Goal: Information Seeking & Learning: Check status

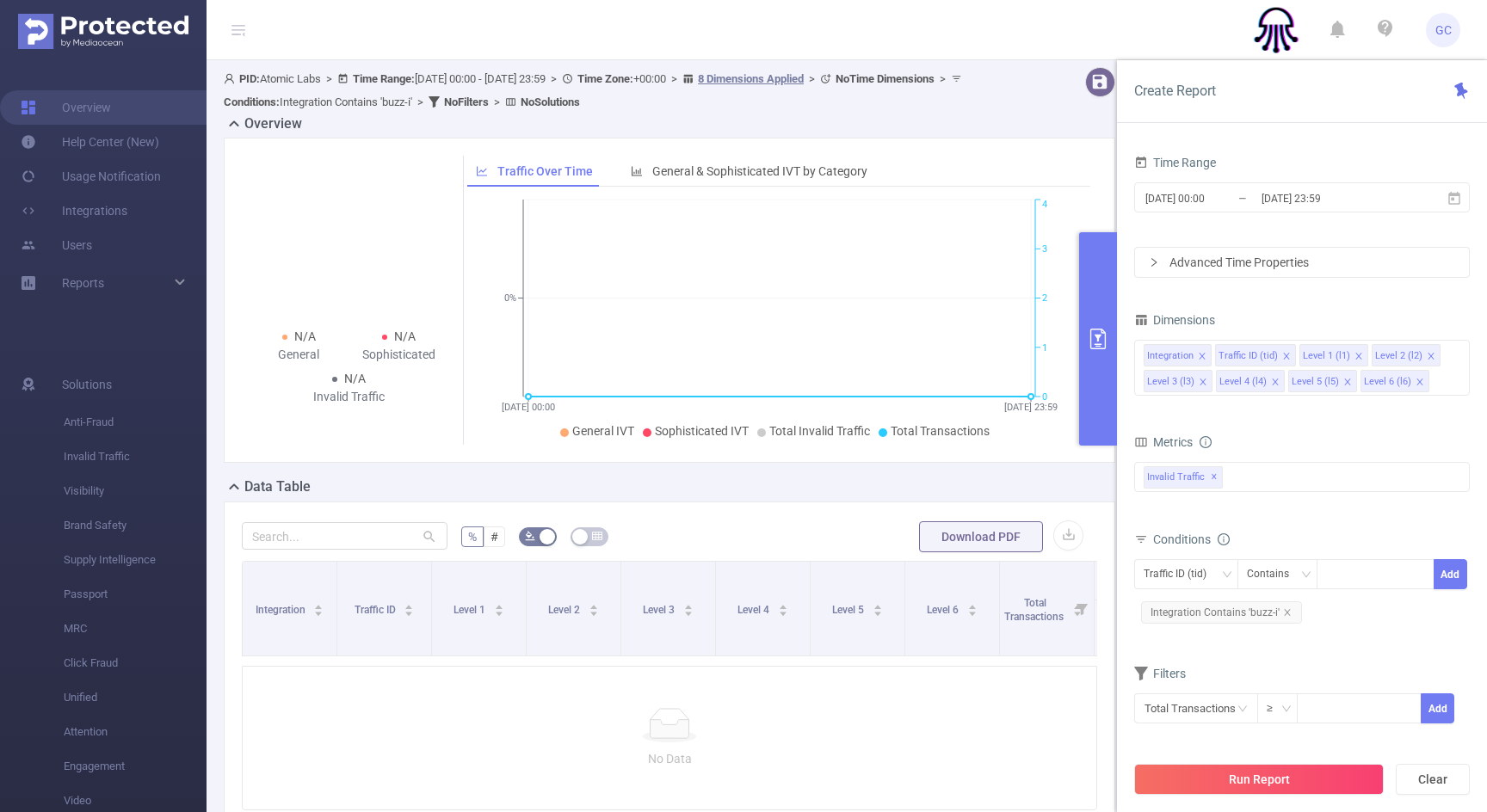
click at [977, 482] on div "Data Table" at bounding box center [676, 488] width 905 height 24
click at [1425, 781] on button "Clear" at bounding box center [1432, 778] width 74 height 31
type input "[DATE] 07:00"
type input "[DATE] 07:59"
click at [1411, 778] on button "Clear" at bounding box center [1432, 778] width 74 height 31
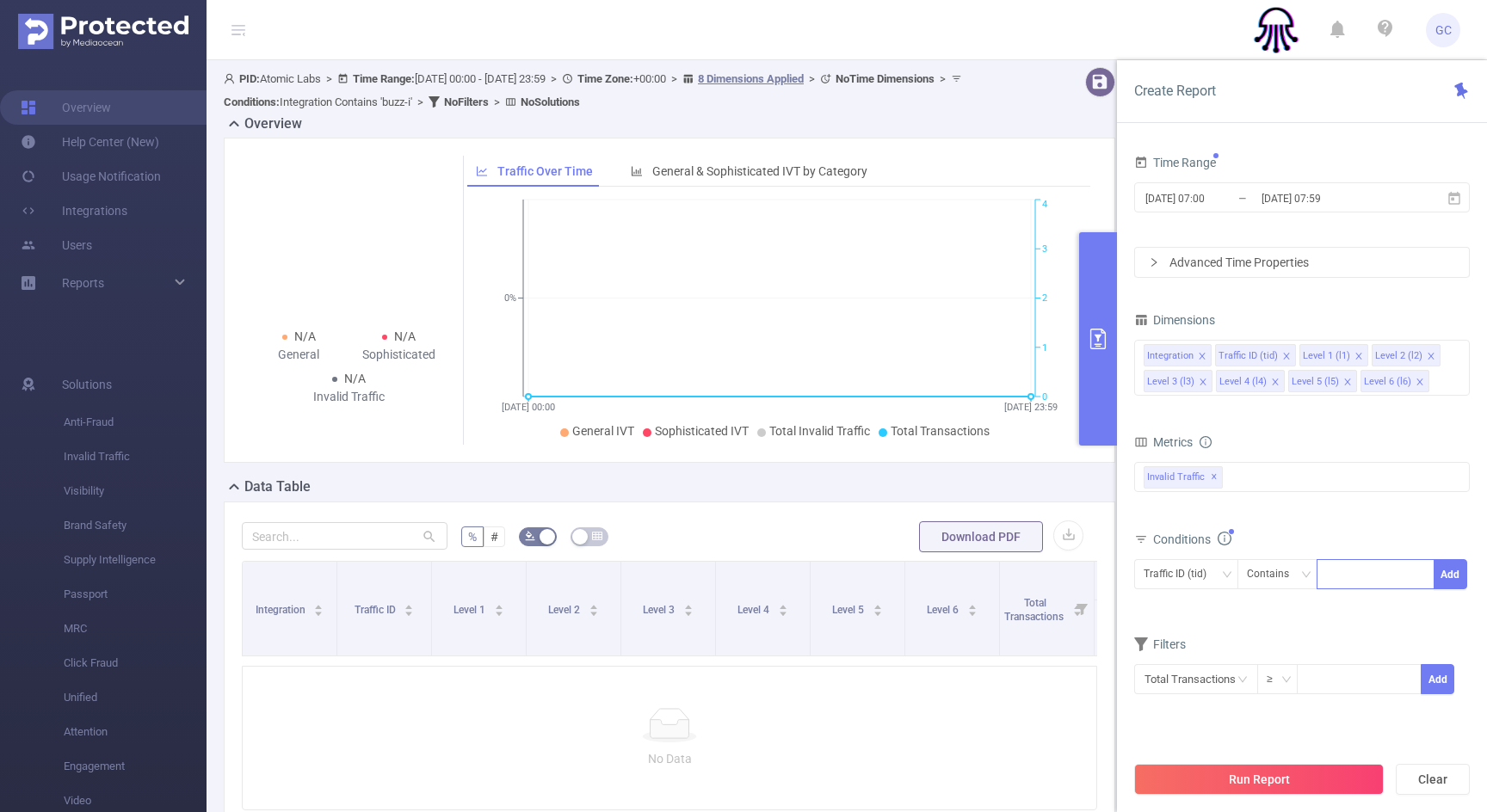
click at [1371, 571] on div at bounding box center [1375, 574] width 99 height 28
click at [1216, 571] on div "Traffic ID (tid)" at bounding box center [1180, 574] width 75 height 28
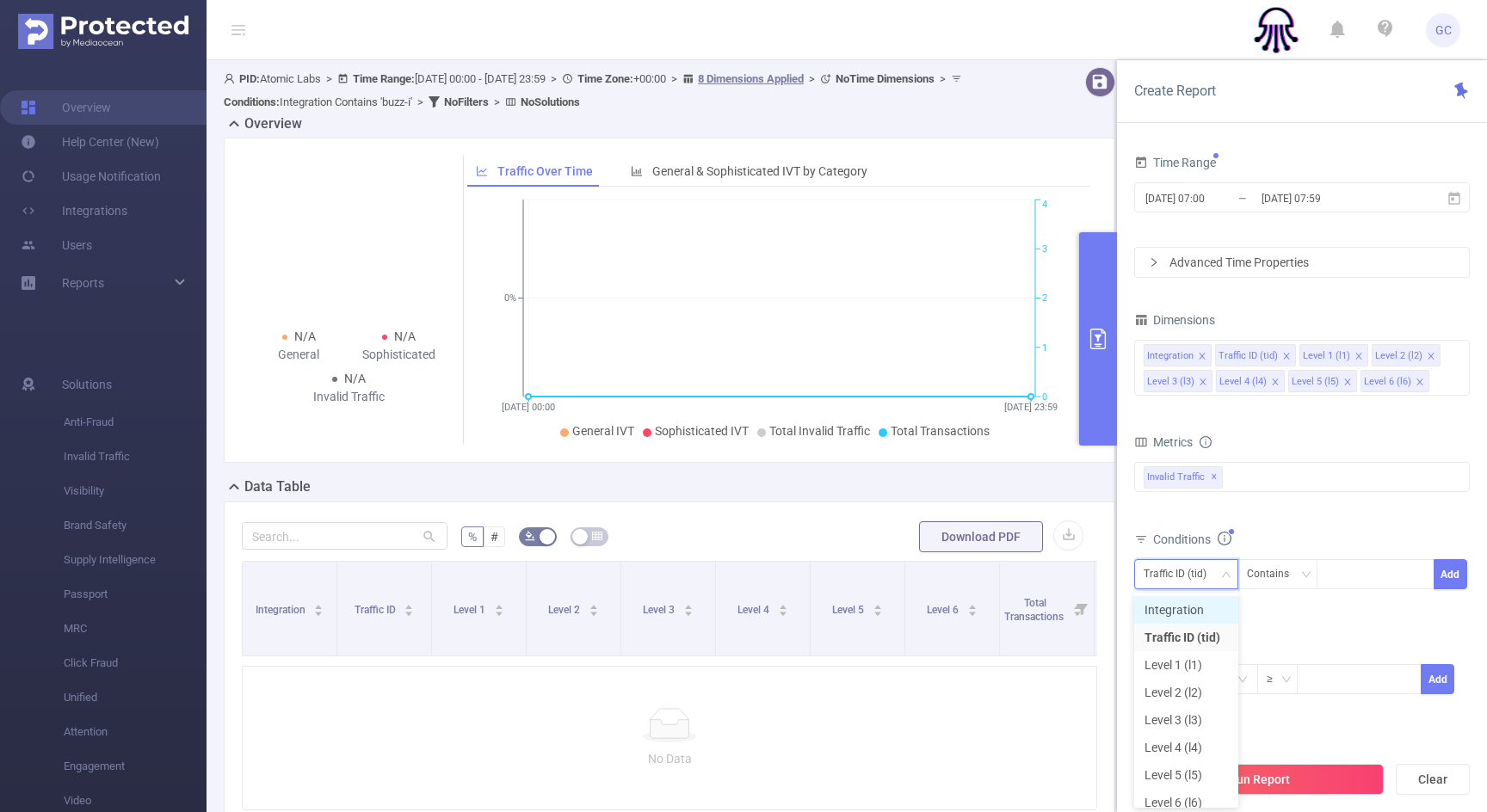
click at [1211, 608] on li "Integration" at bounding box center [1186, 609] width 104 height 27
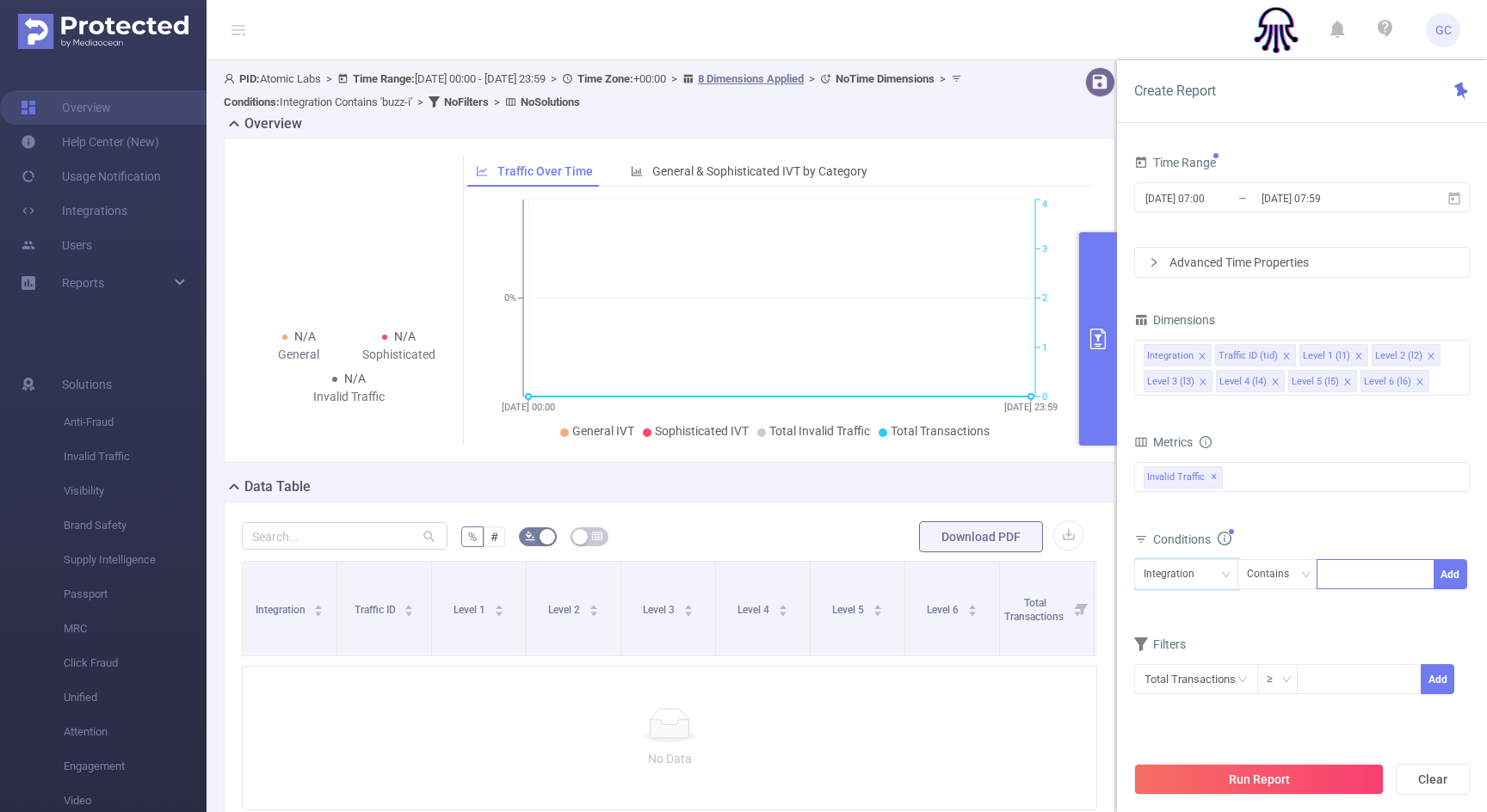
click at [1380, 571] on div at bounding box center [1375, 574] width 99 height 28
type input "IMG"
click at [1344, 606] on li "IMG" at bounding box center [1375, 609] width 118 height 27
click at [1297, 776] on button "Run Report" at bounding box center [1259, 778] width 250 height 31
click at [1358, 611] on div "Conditions Integration Contains IMG Add" at bounding box center [1302, 570] width 335 height 85
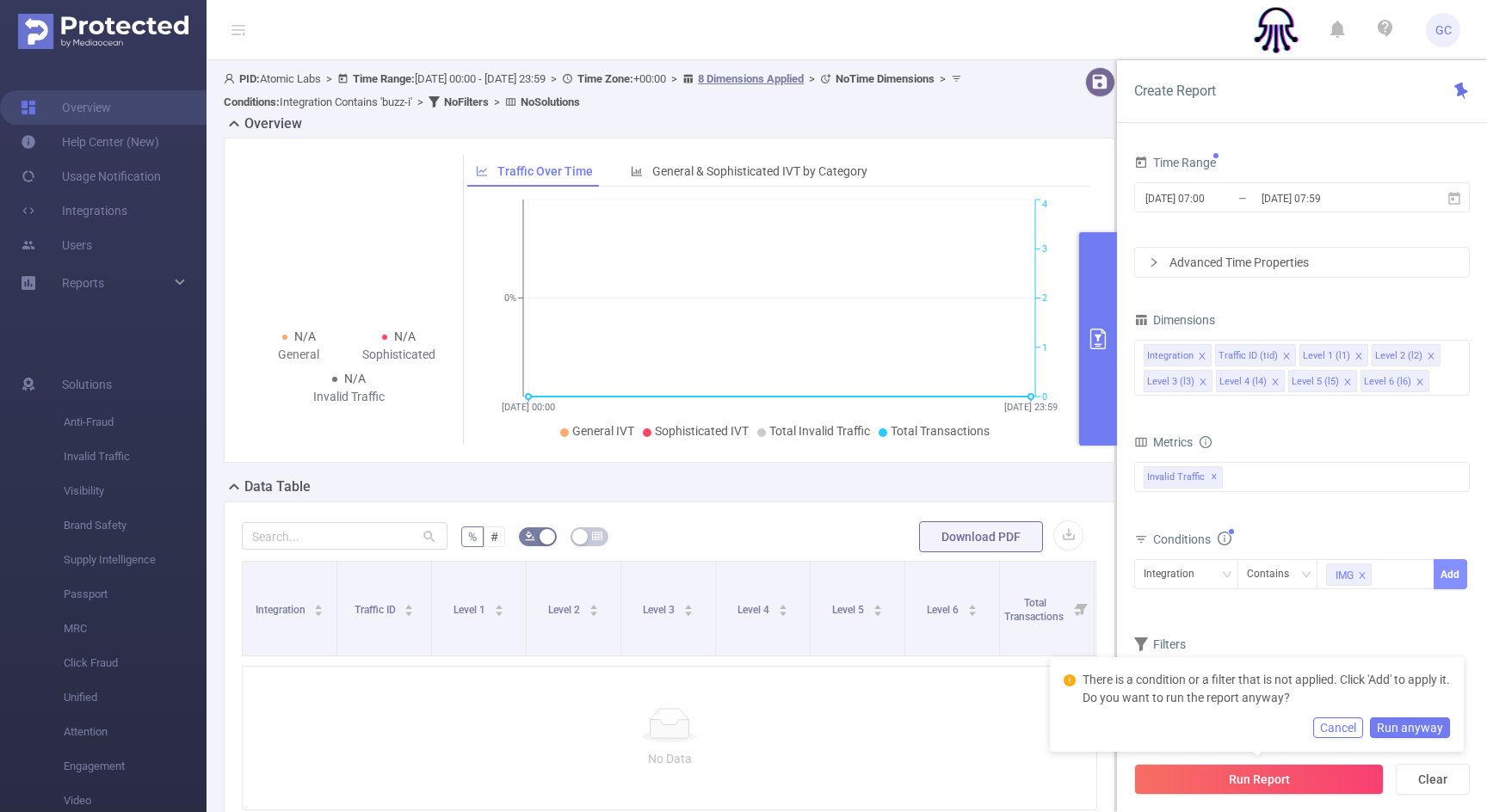
click at [1457, 570] on button "Add" at bounding box center [1450, 574] width 34 height 30
drag, startPoint x: 1351, startPoint y: 728, endPoint x: 1345, endPoint y: 748, distance: 20.9
click at [1351, 728] on button "Cancel" at bounding box center [1337, 726] width 50 height 20
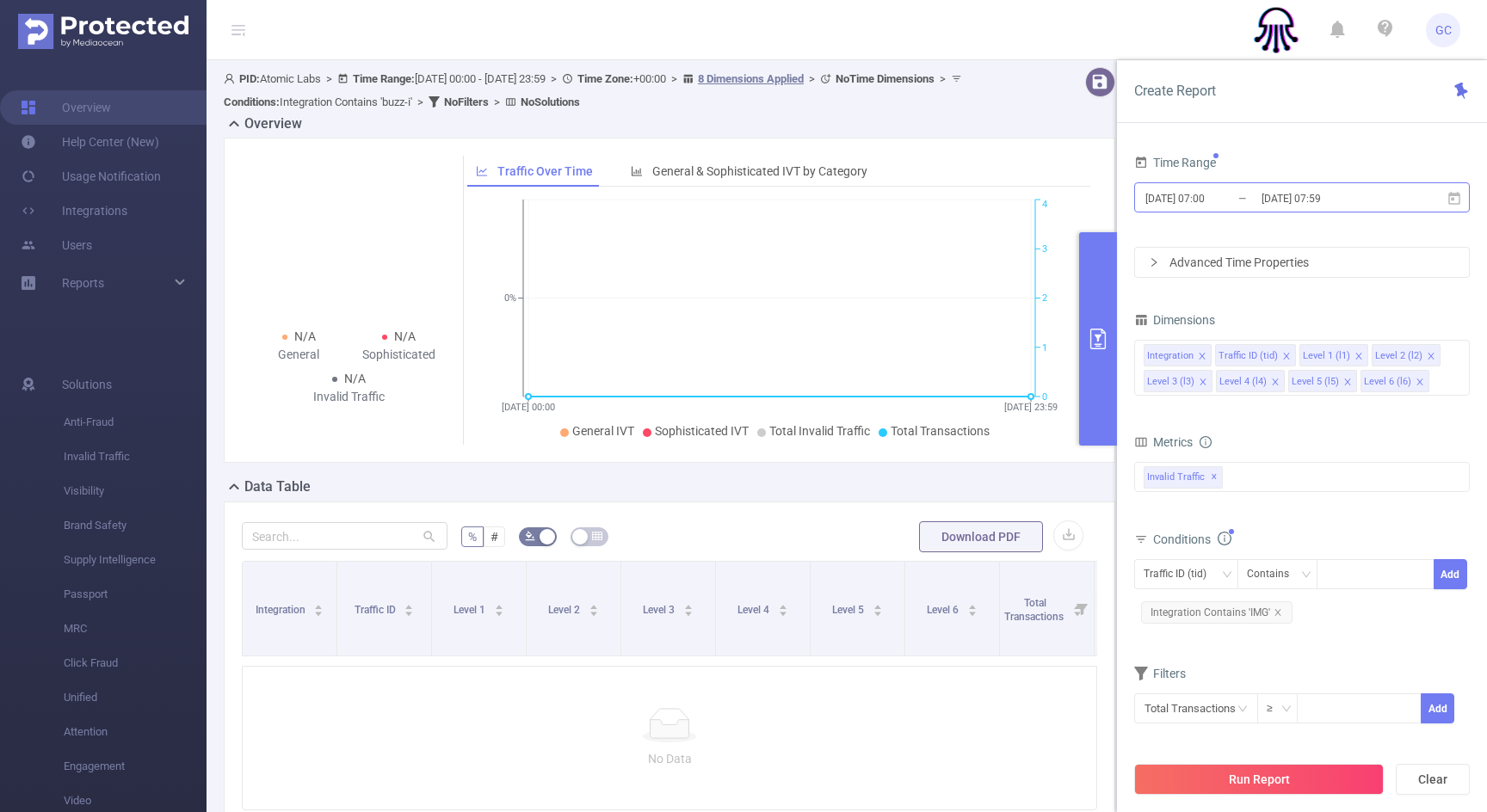
click at [1389, 199] on input "[DATE] 07:59" at bounding box center [1329, 198] width 139 height 23
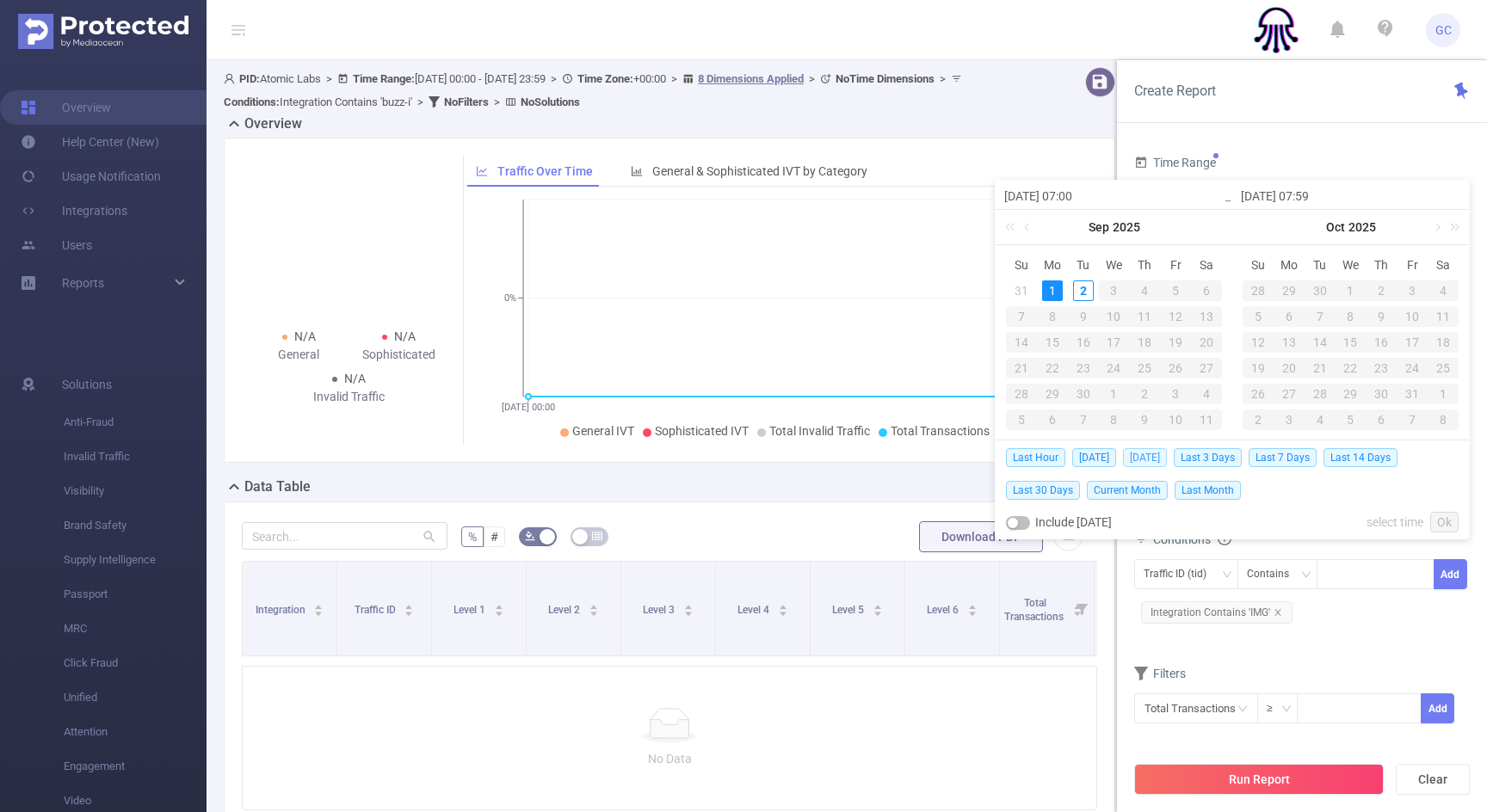
click at [1136, 457] on span "[DATE]" at bounding box center [1145, 457] width 44 height 19
type input "[DATE] 00:00"
type input "[DATE] 23:59"
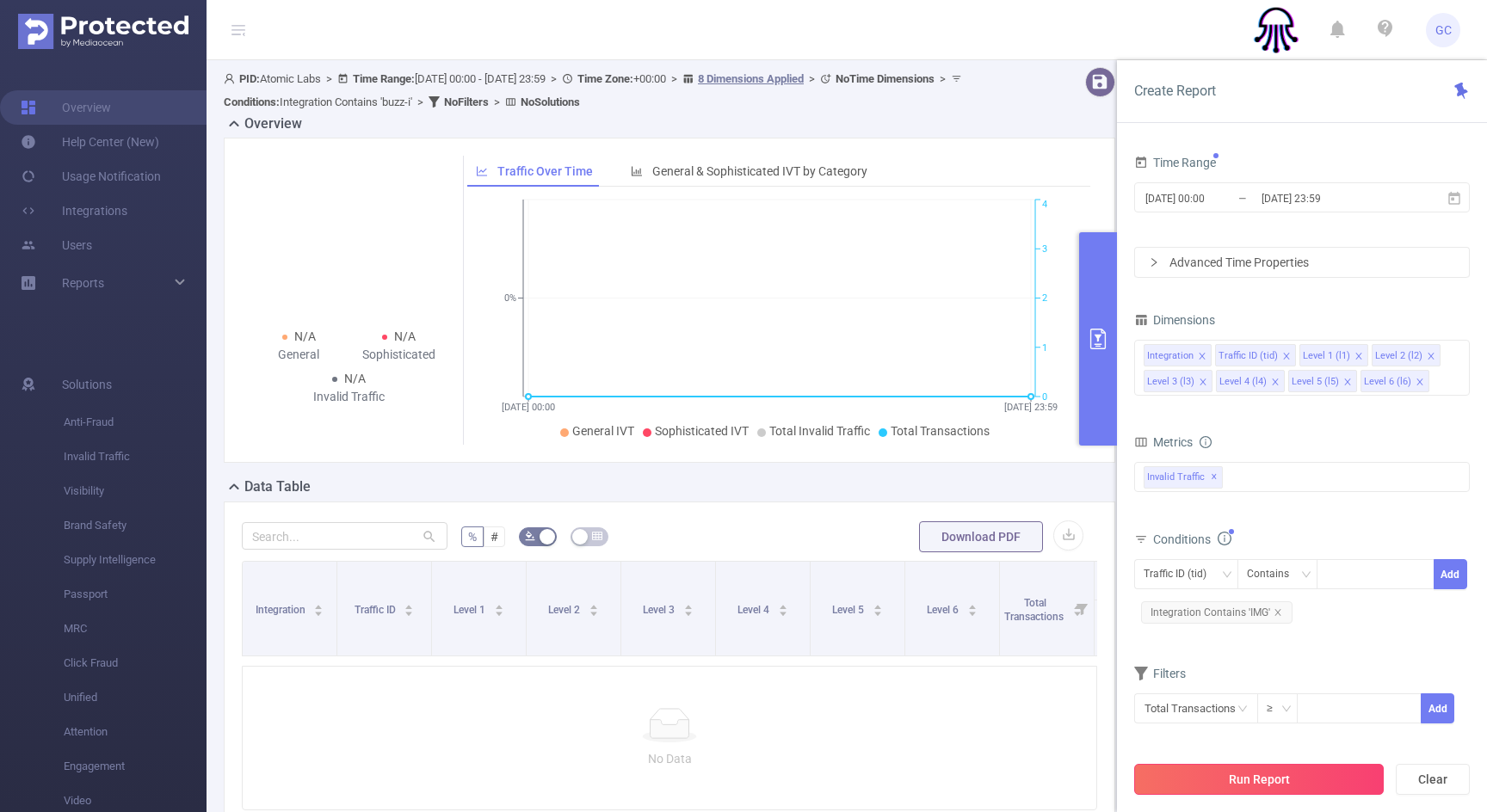
click at [1283, 782] on button "Run Report" at bounding box center [1259, 778] width 250 height 31
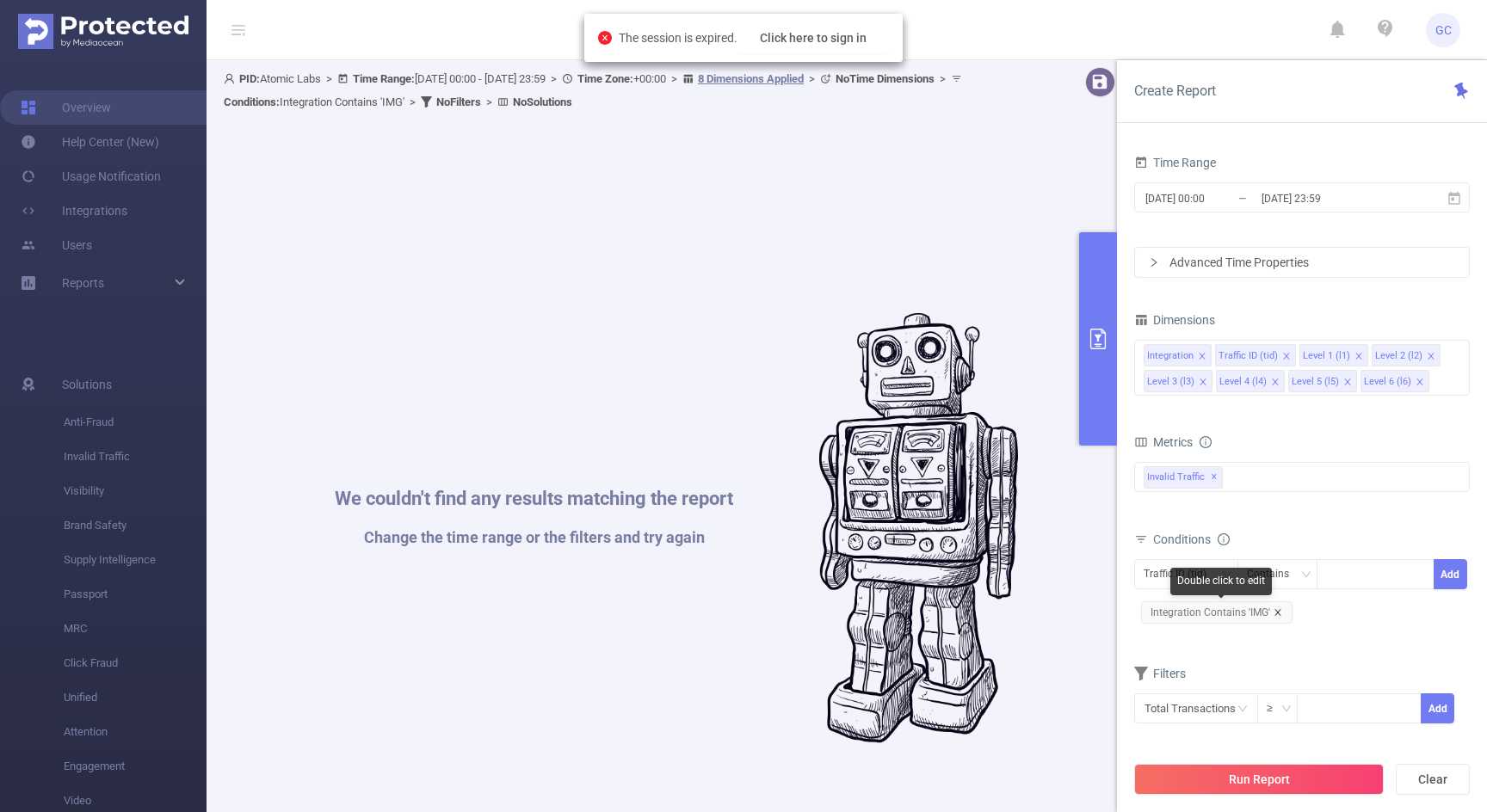
click at [1277, 611] on icon "icon: close" at bounding box center [1277, 612] width 6 height 6
click at [1385, 354] on div "Level 2 (l2)" at bounding box center [1399, 355] width 48 height 22
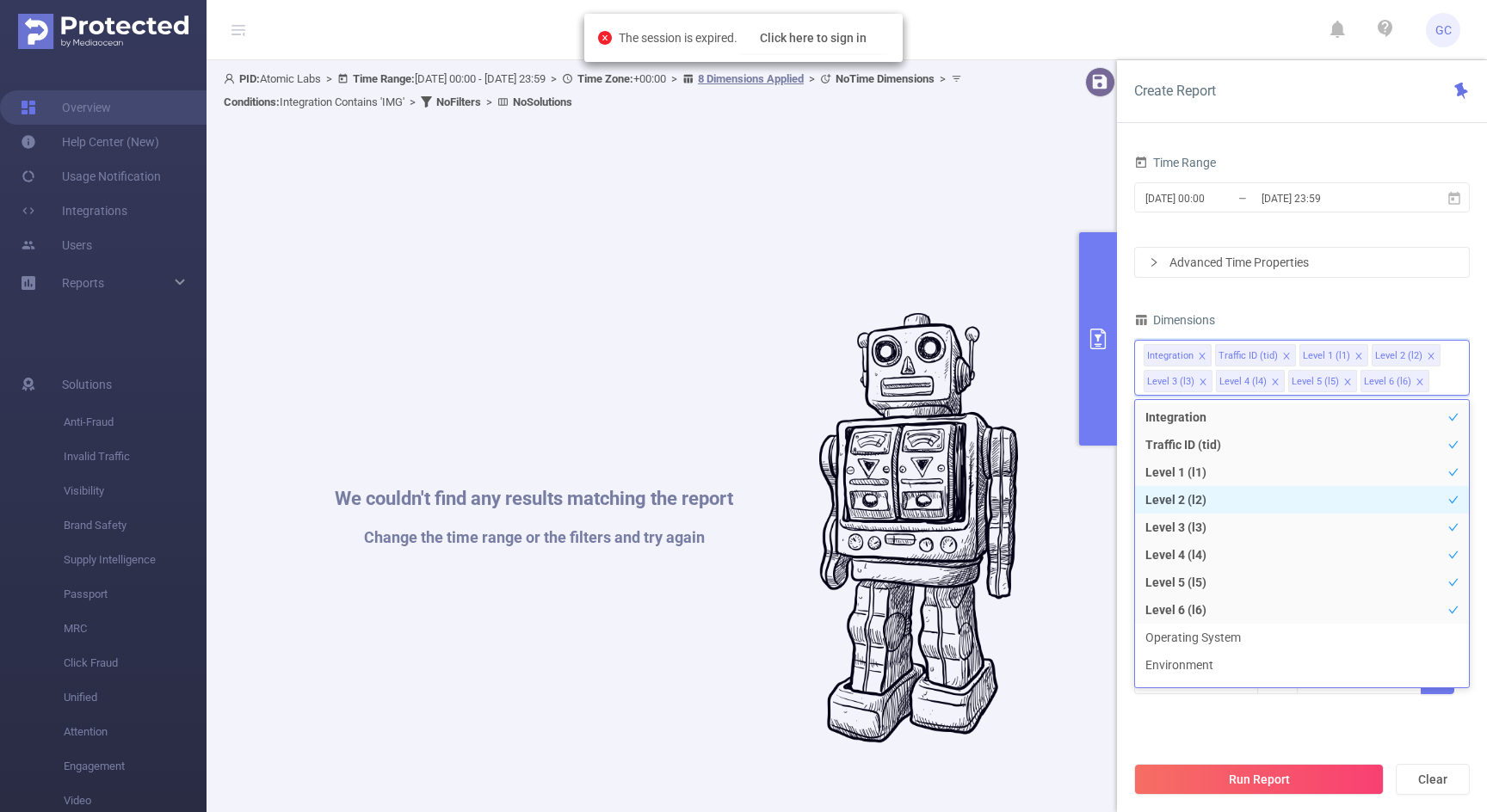
click at [1190, 496] on li "Level 2 (l2)" at bounding box center [1302, 499] width 333 height 27
click at [1191, 495] on li "Level 2 (l2)" at bounding box center [1302, 499] width 333 height 27
click at [1331, 310] on div "Dimensions" at bounding box center [1302, 322] width 335 height 28
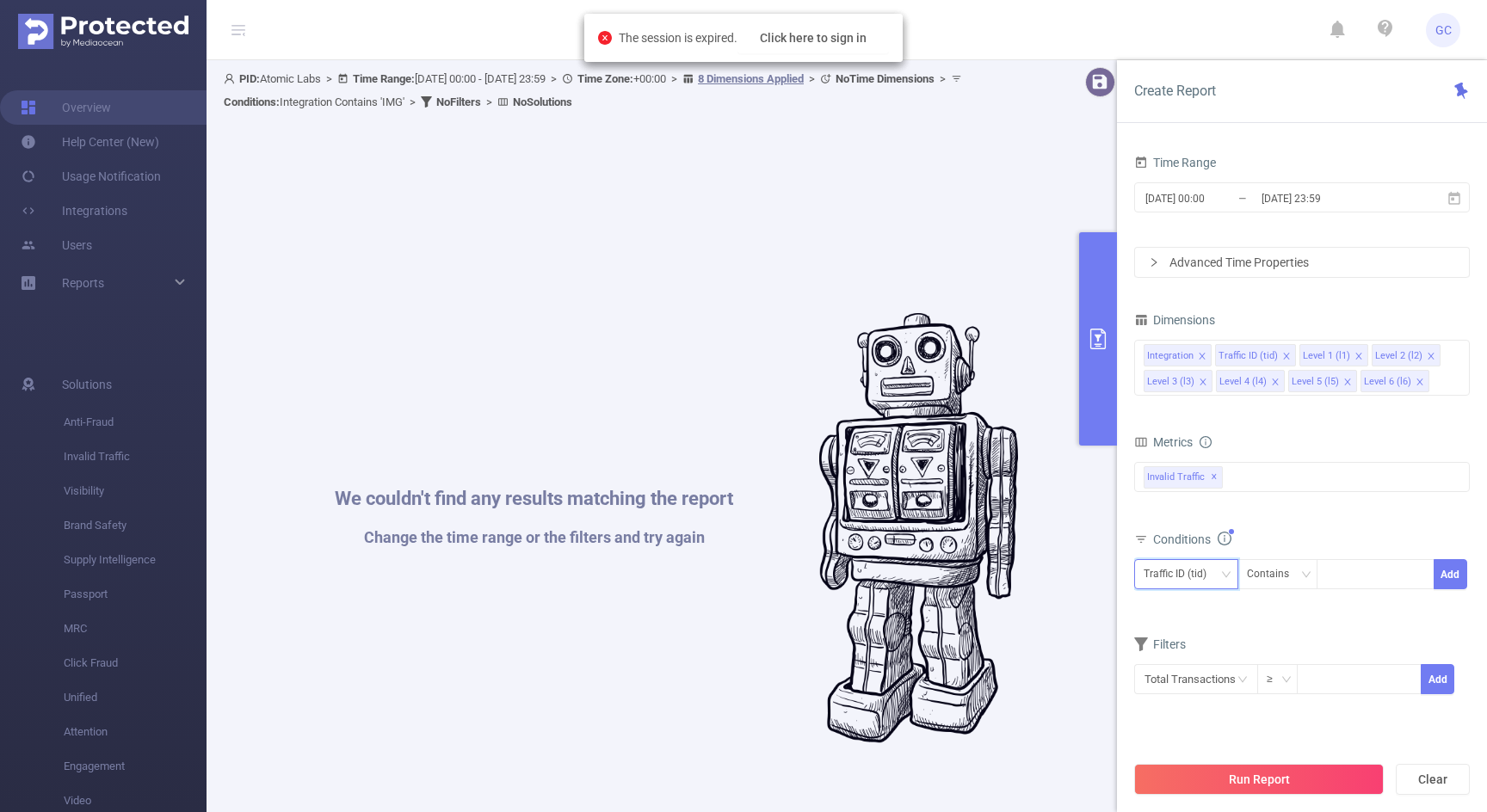
click at [1184, 574] on div "Traffic ID (tid)" at bounding box center [1180, 574] width 75 height 28
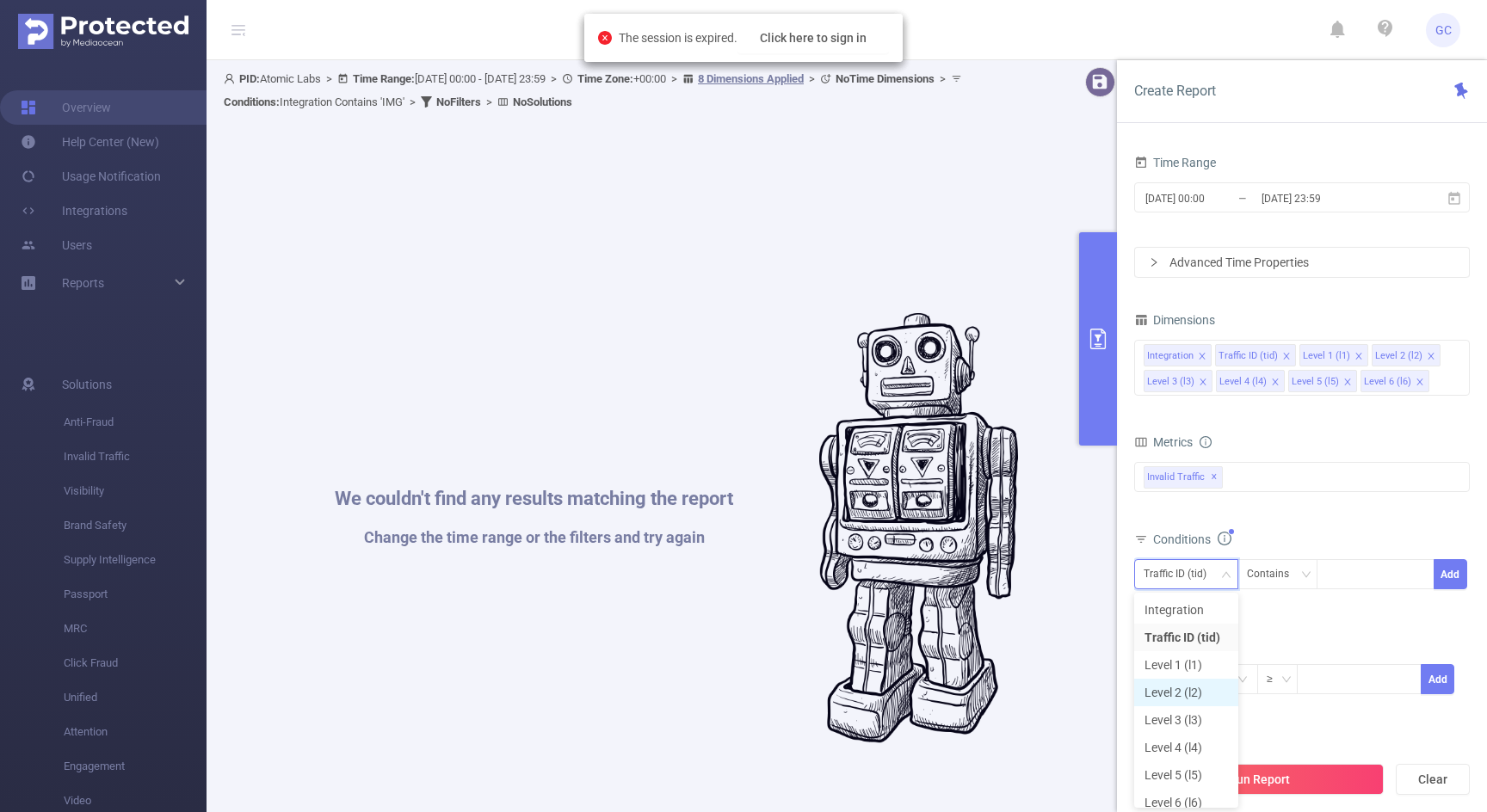
click at [1196, 684] on li "Level 2 (l2)" at bounding box center [1186, 692] width 104 height 27
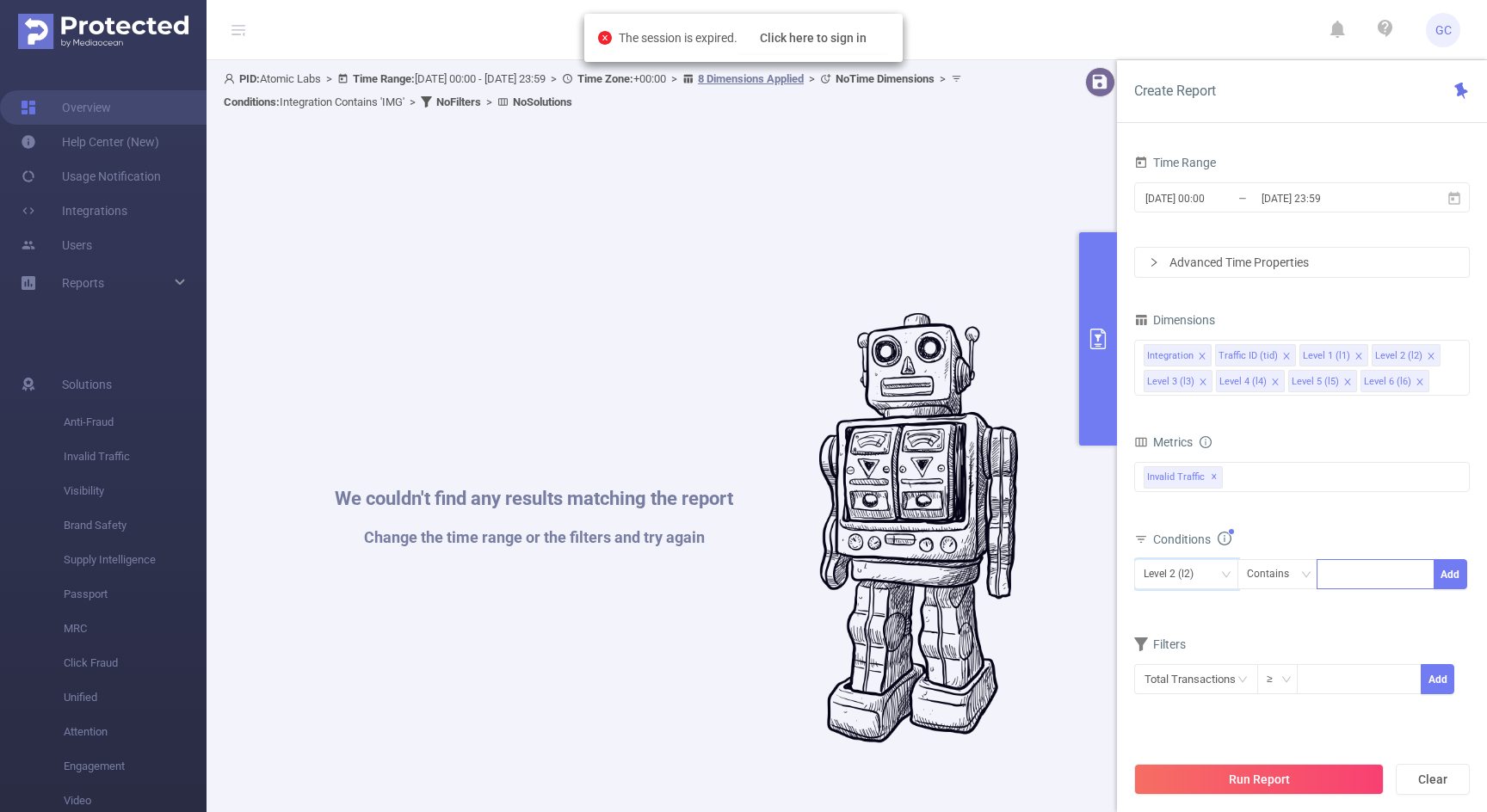
click at [1335, 577] on div at bounding box center [1375, 574] width 99 height 28
type input "9005"
type input "9000"
type input "9101"
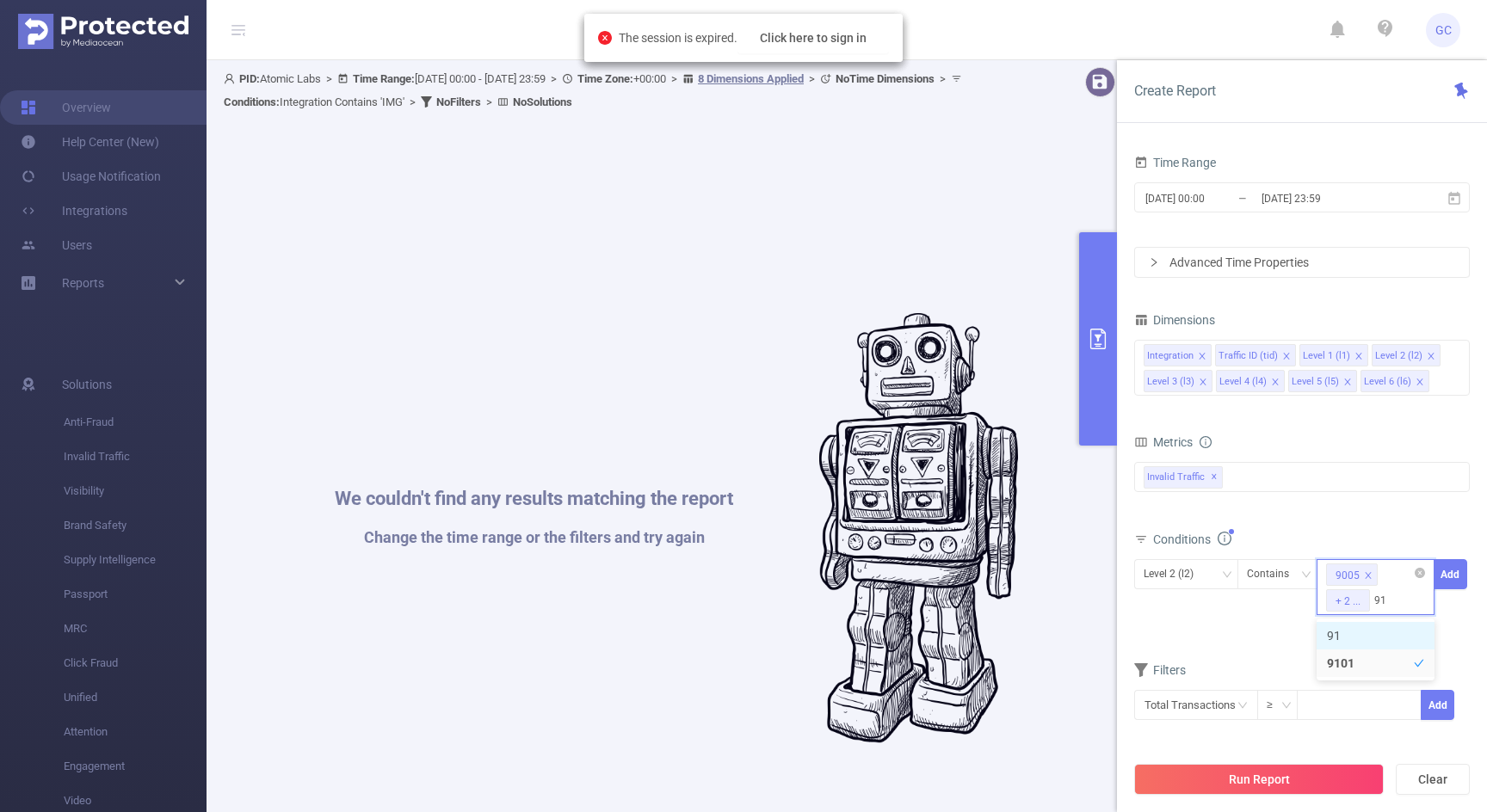
type input "9100"
click at [1452, 569] on button "Add" at bounding box center [1450, 574] width 34 height 30
click at [1242, 773] on button "Run Report" at bounding box center [1259, 778] width 250 height 31
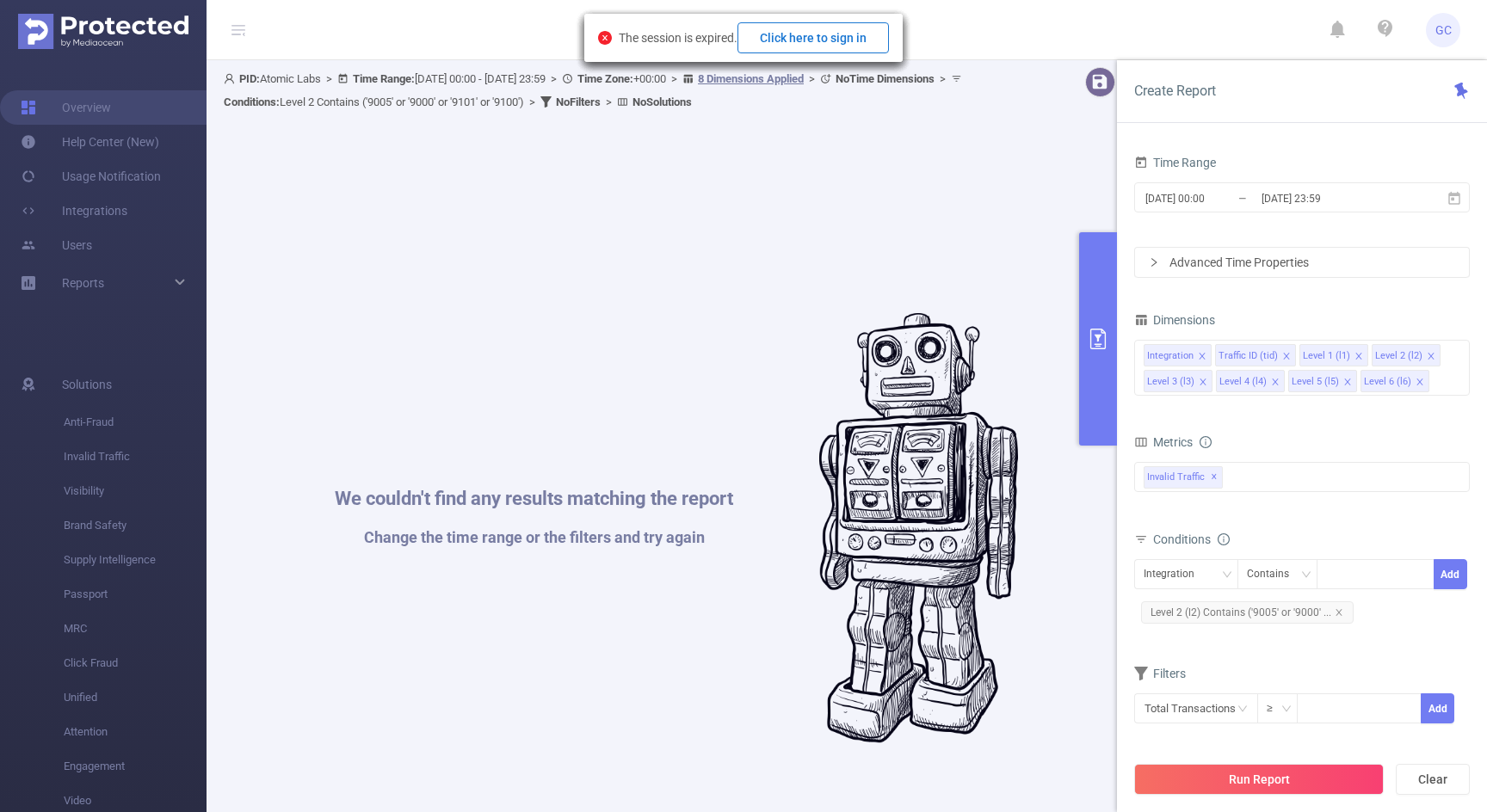
click at [825, 40] on button "Click here to sign in" at bounding box center [813, 37] width 152 height 31
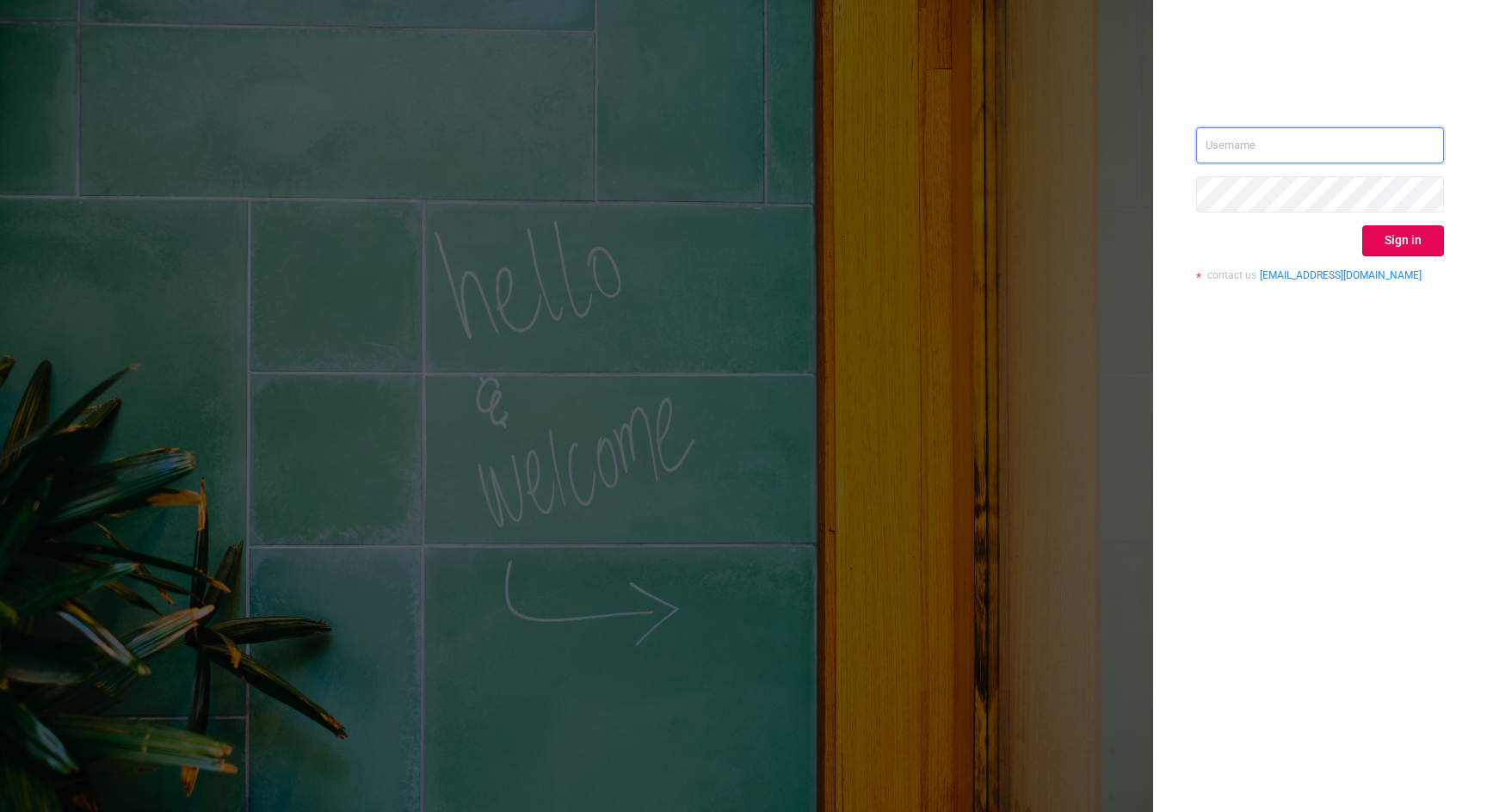
click at [1282, 153] on input "text" at bounding box center [1319, 145] width 248 height 36
type input "[EMAIL_ADDRESS][DOMAIN_NAME]"
click at [1404, 241] on button "Sign in" at bounding box center [1402, 241] width 82 height 31
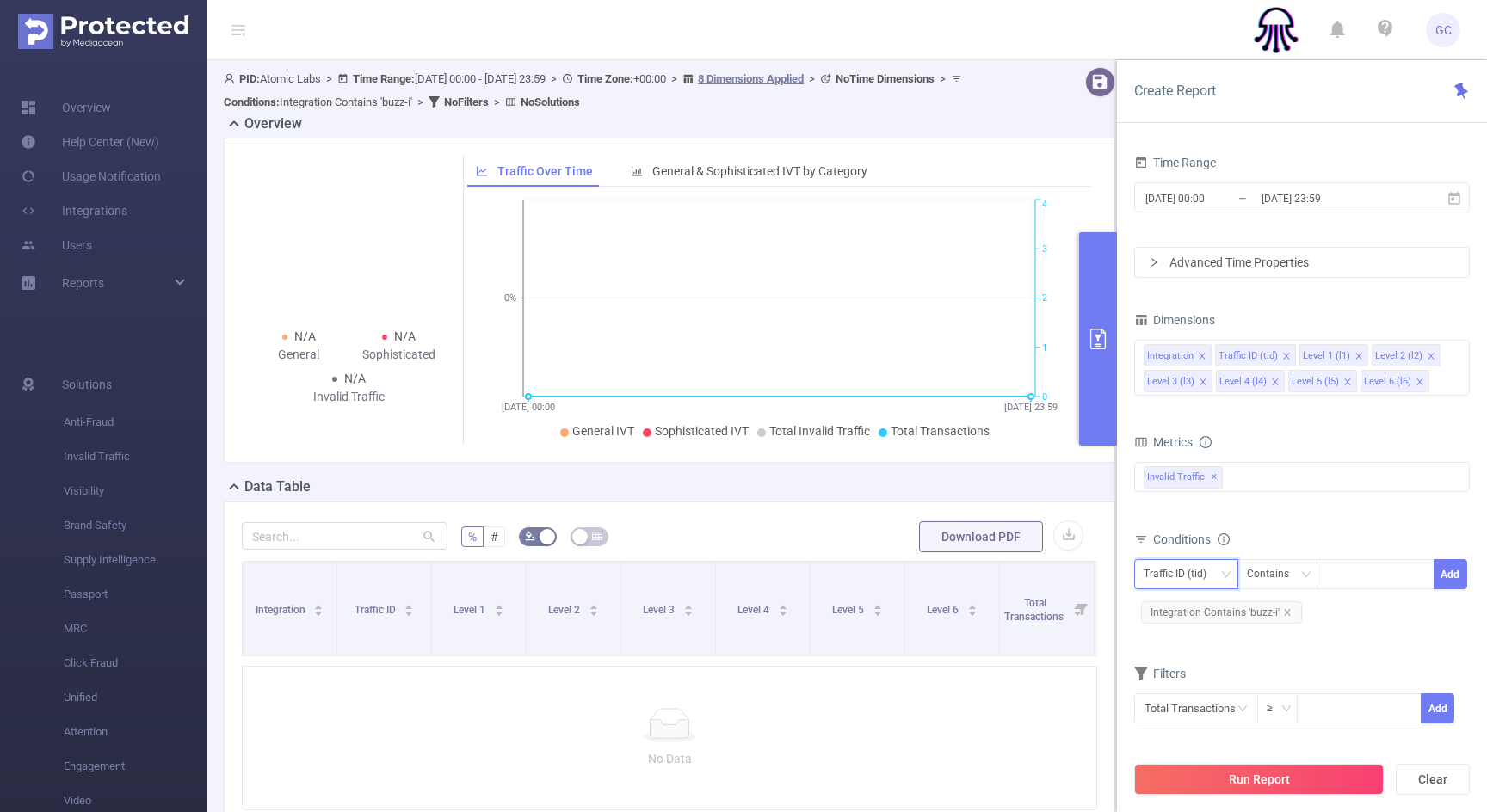
click at [1172, 575] on div "Traffic ID (tid)" at bounding box center [1180, 574] width 75 height 28
click at [1179, 685] on li "Level 2 (l2)" at bounding box center [1186, 692] width 104 height 27
click at [1341, 572] on div at bounding box center [1375, 574] width 99 height 28
type input "9000"
type input "9005"
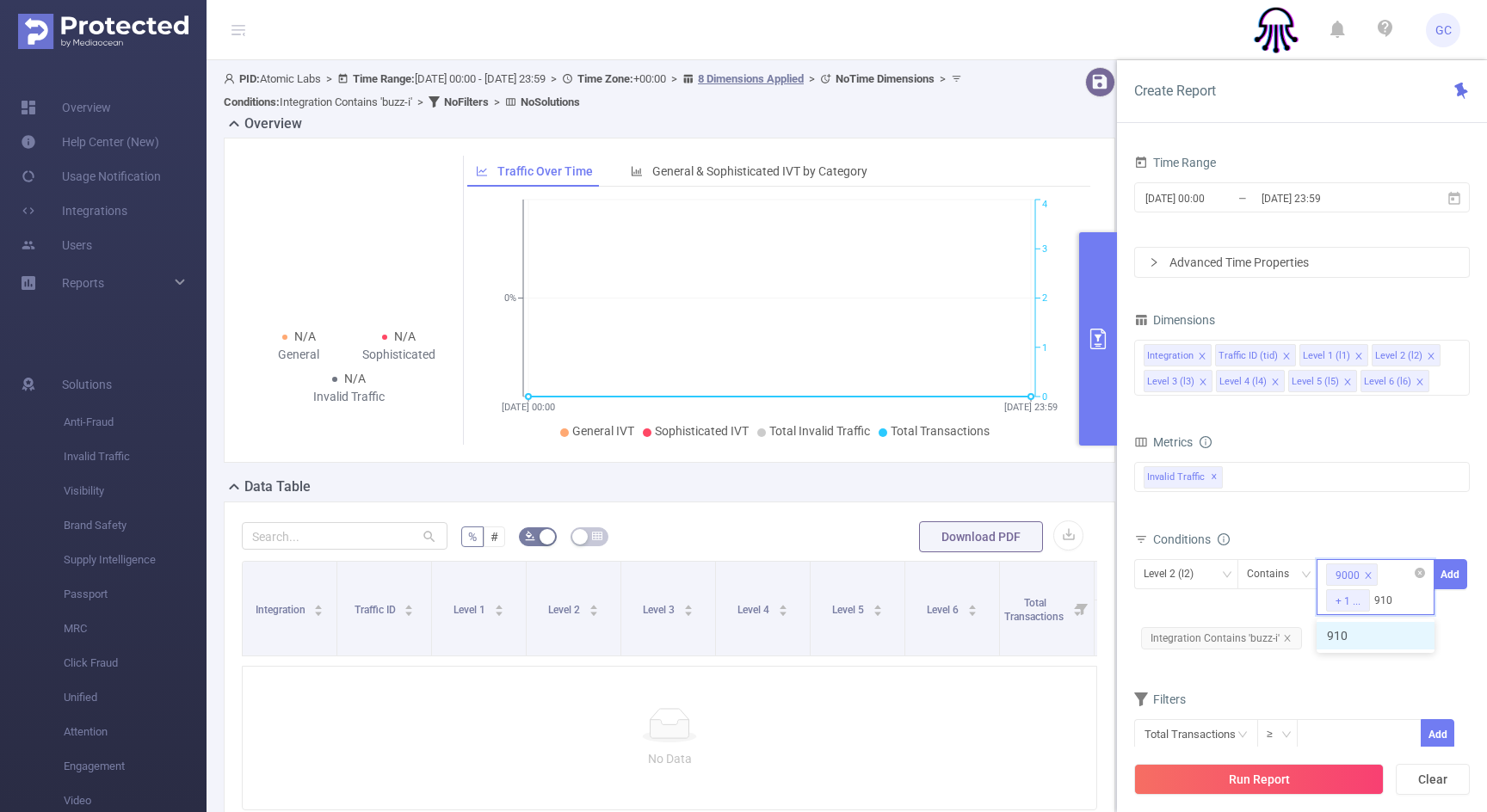
type input "9100"
type input "9101"
click at [1350, 518] on div "Total General IVT Data Centers Disclosed Bots Known Crawlers Irregular Activity…" at bounding box center [1302, 488] width 335 height 61
drag, startPoint x: 1452, startPoint y: 570, endPoint x: 1446, endPoint y: 582, distance: 13.4
click at [1452, 570] on button "Add" at bounding box center [1450, 574] width 34 height 30
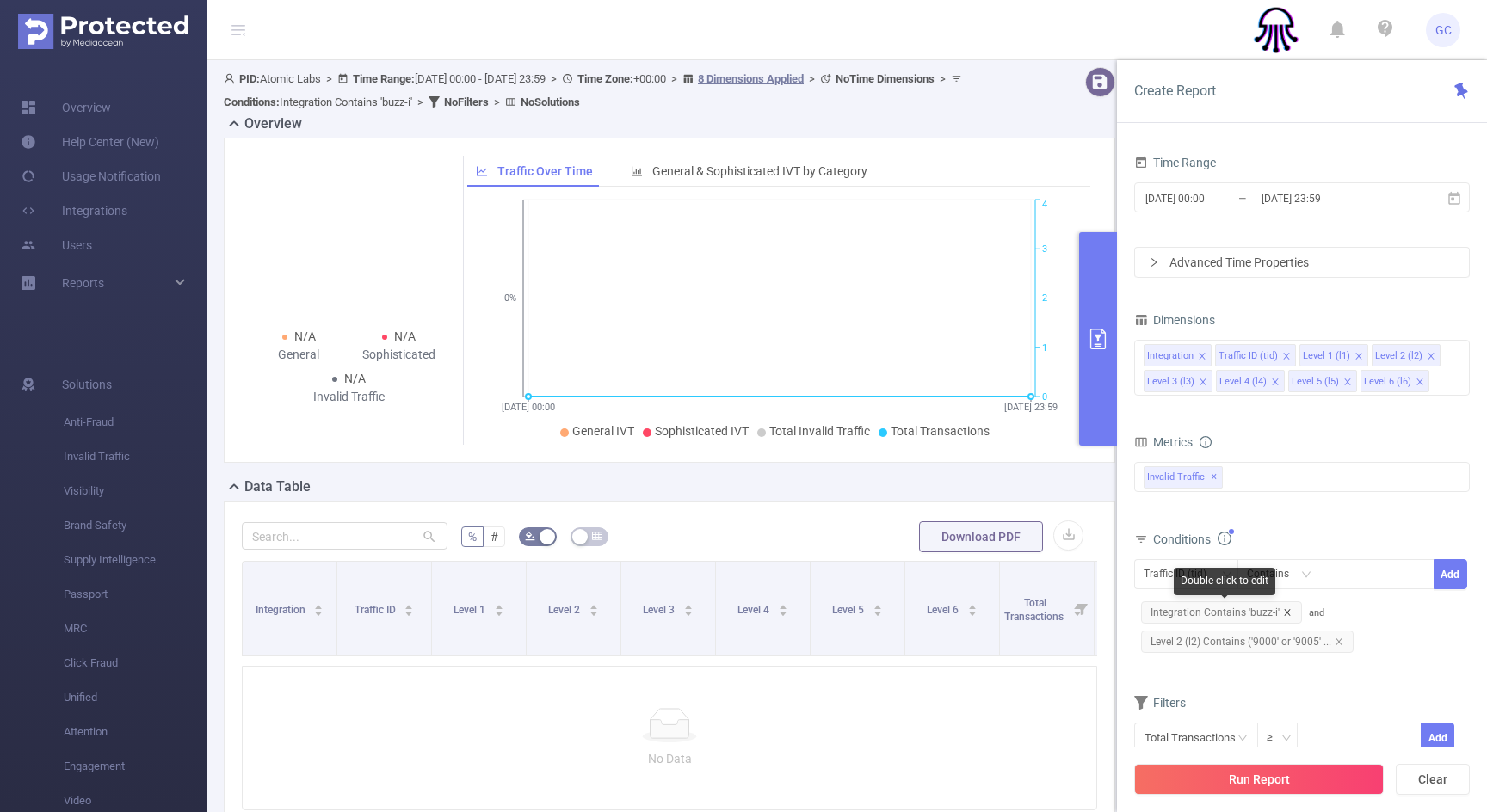
click at [1286, 612] on icon "icon: close" at bounding box center [1287, 613] width 9 height 9
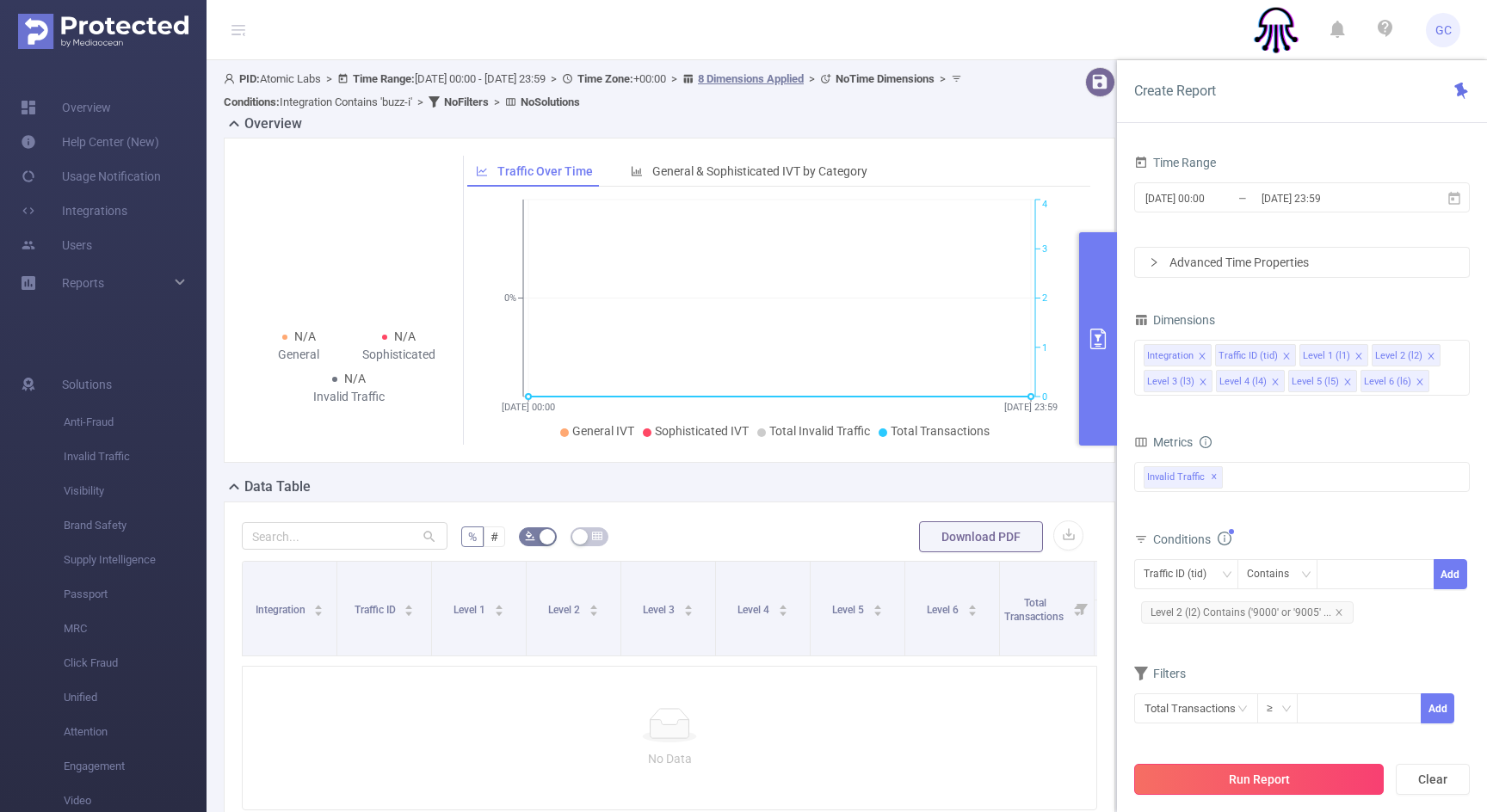
click at [1244, 785] on button "Run Report" at bounding box center [1259, 778] width 250 height 31
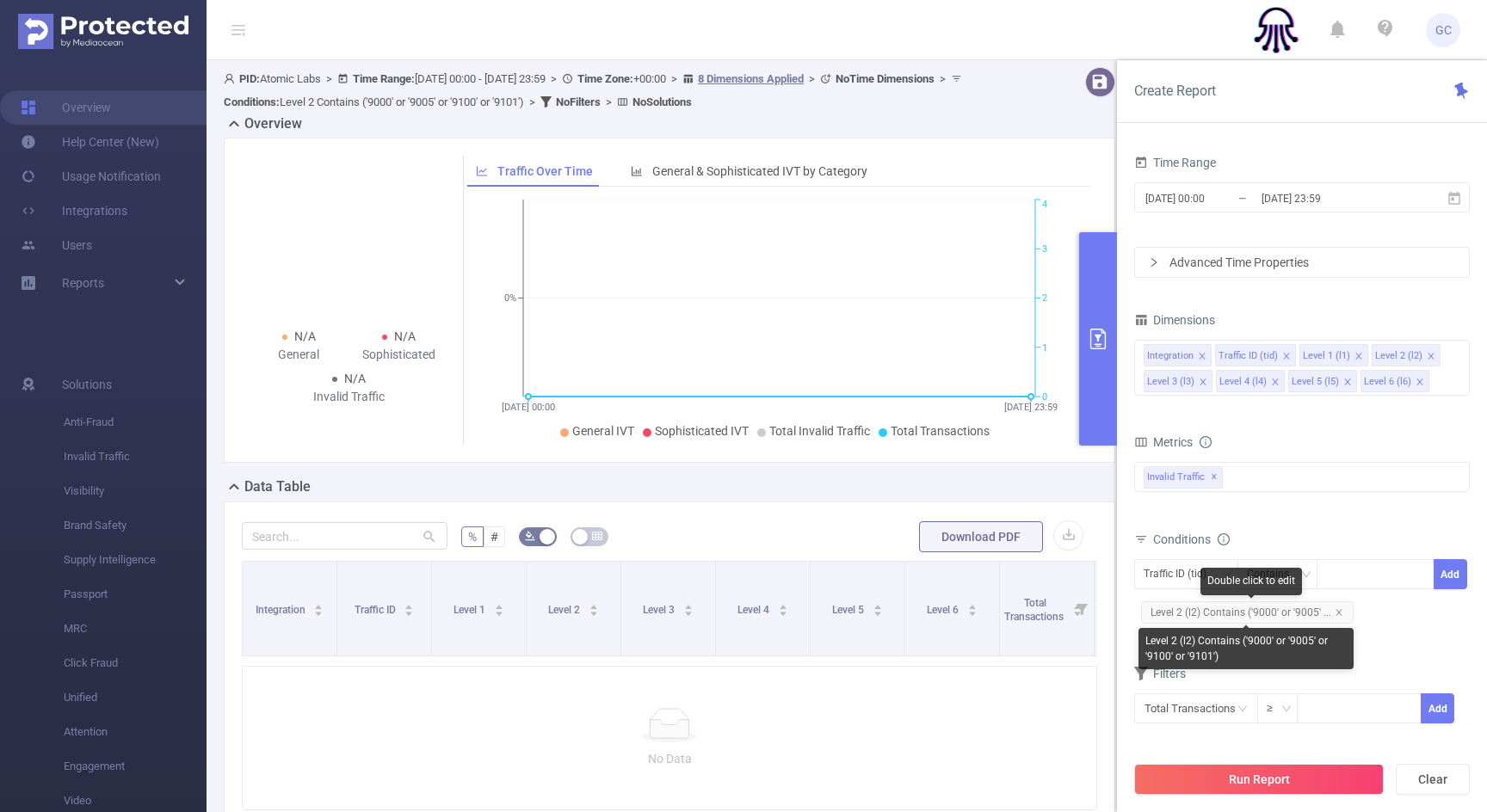
click at [1209, 614] on span "Level 2 (l2) Contains ('9000' or '9005' ..." at bounding box center [1246, 612] width 213 height 22
click at [1176, 611] on span "Level 2 (l2) Contains ('9000' or '9005' ..." at bounding box center [1246, 612] width 213 height 22
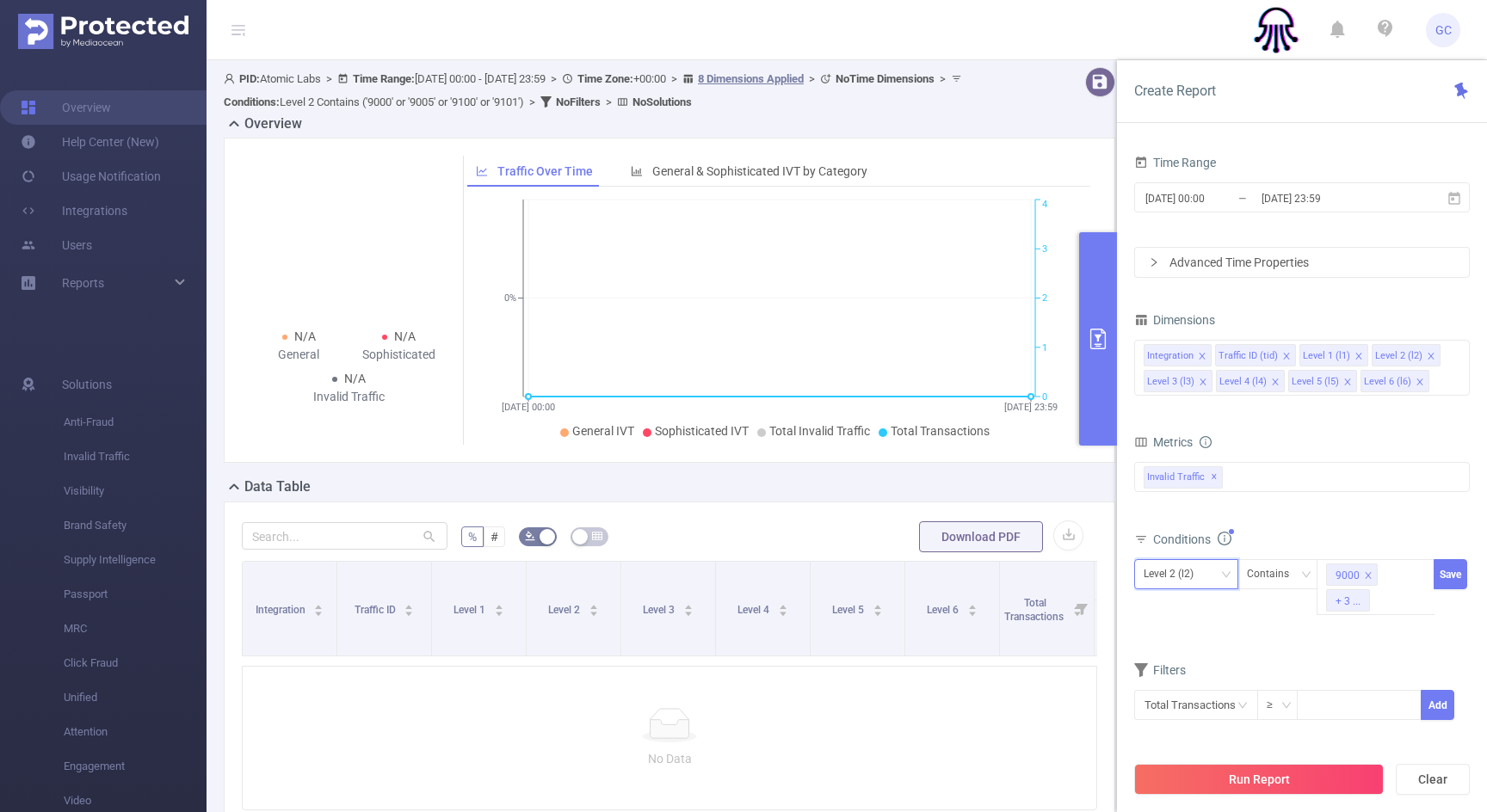
click at [1177, 569] on div "Level 2 (l2)" at bounding box center [1174, 574] width 62 height 28
click at [1281, 640] on form "Dimensions Integration Traffic ID (tid) Level 1 (l1) Level 2 (l2) Level 3 (l3) …" at bounding box center [1302, 525] width 335 height 435
click at [1332, 196] on input "[DATE] 23:59" at bounding box center [1329, 198] width 139 height 23
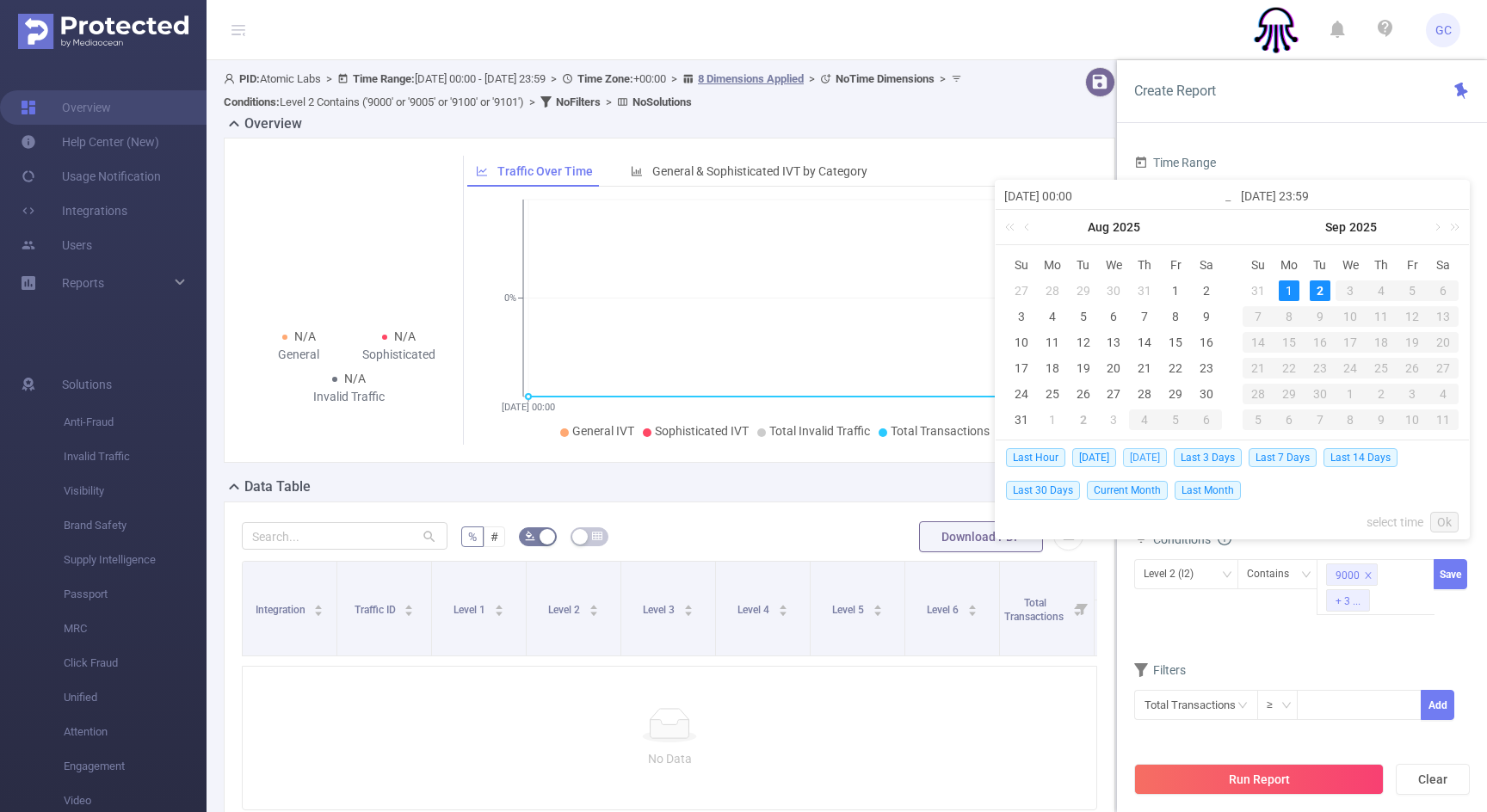
click at [1145, 458] on span "[DATE]" at bounding box center [1145, 457] width 44 height 19
type input "[DATE] 00:00"
type input "[DATE] 23:59"
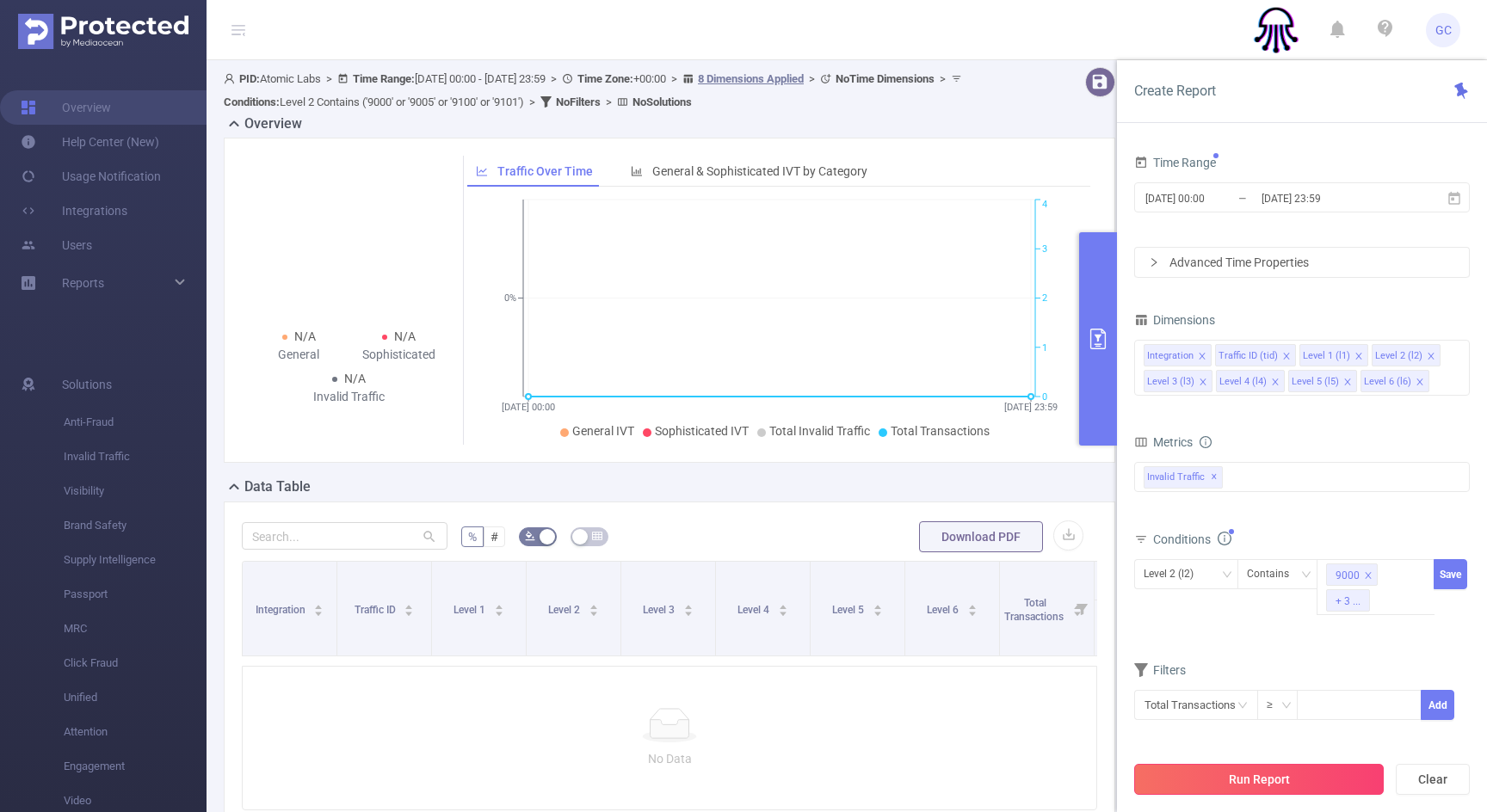
click at [1234, 783] on button "Run Report" at bounding box center [1259, 778] width 250 height 31
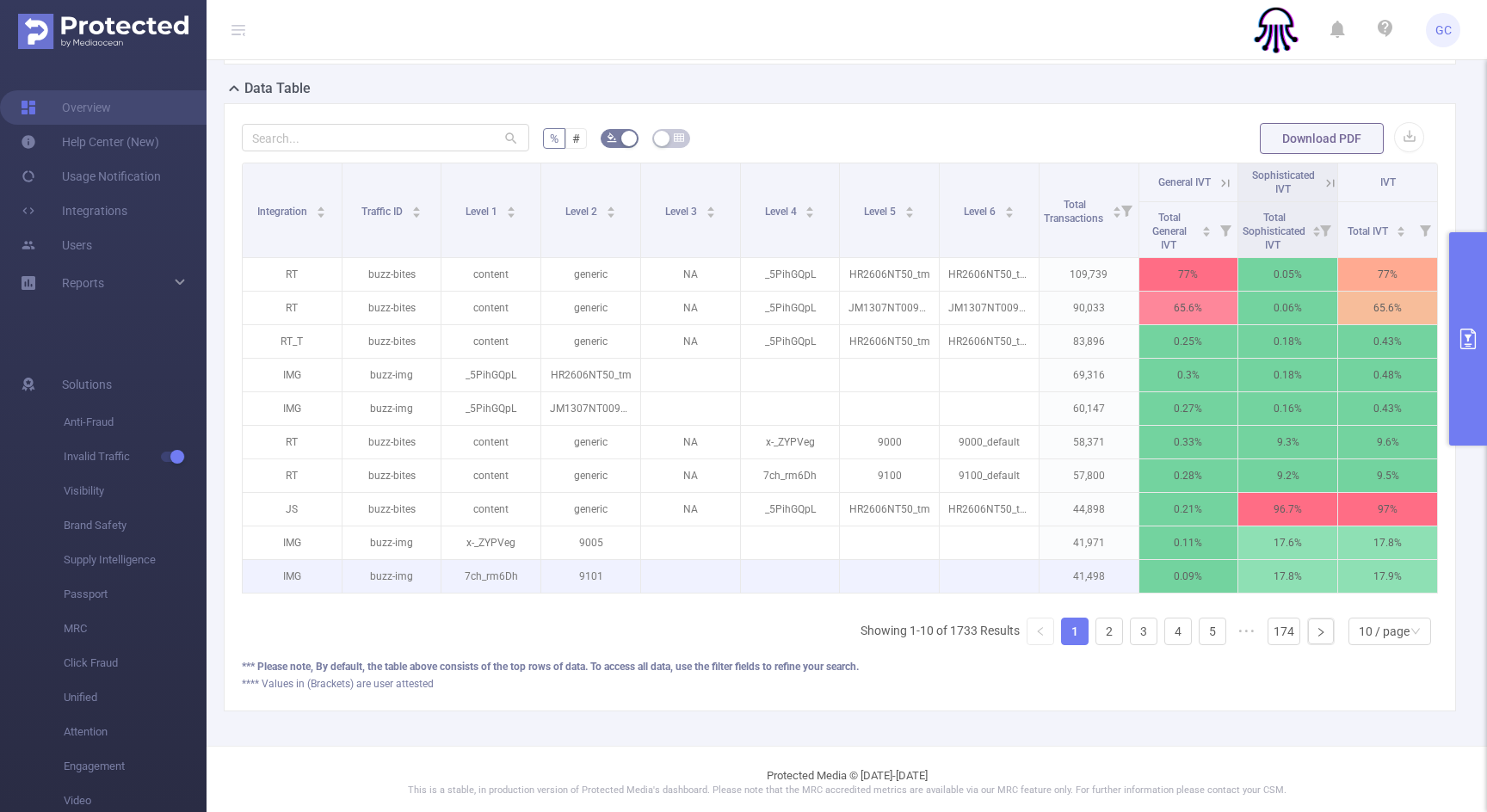
scroll to position [385, 0]
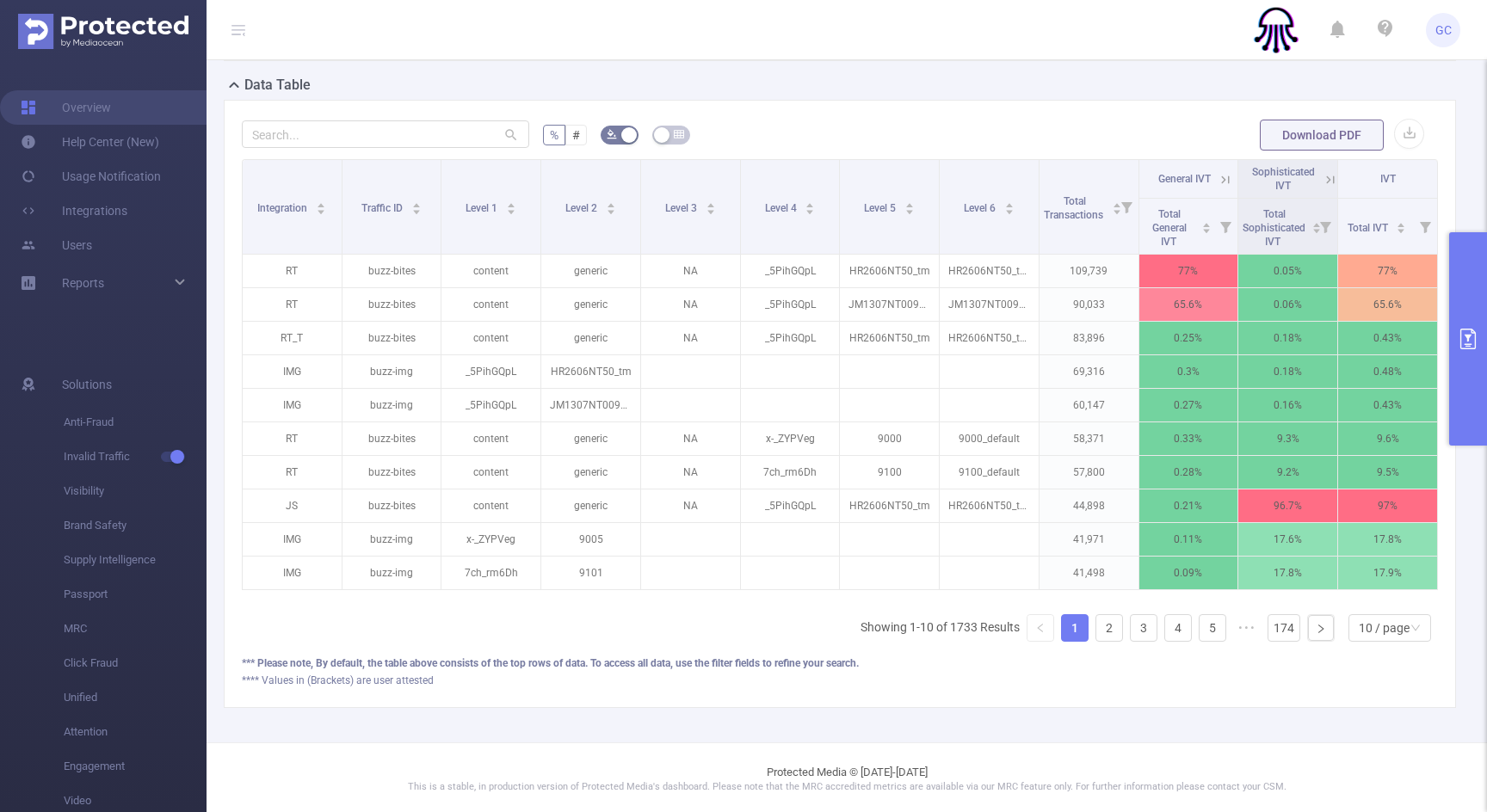
click at [1463, 339] on icon "primary" at bounding box center [1467, 339] width 20 height 20
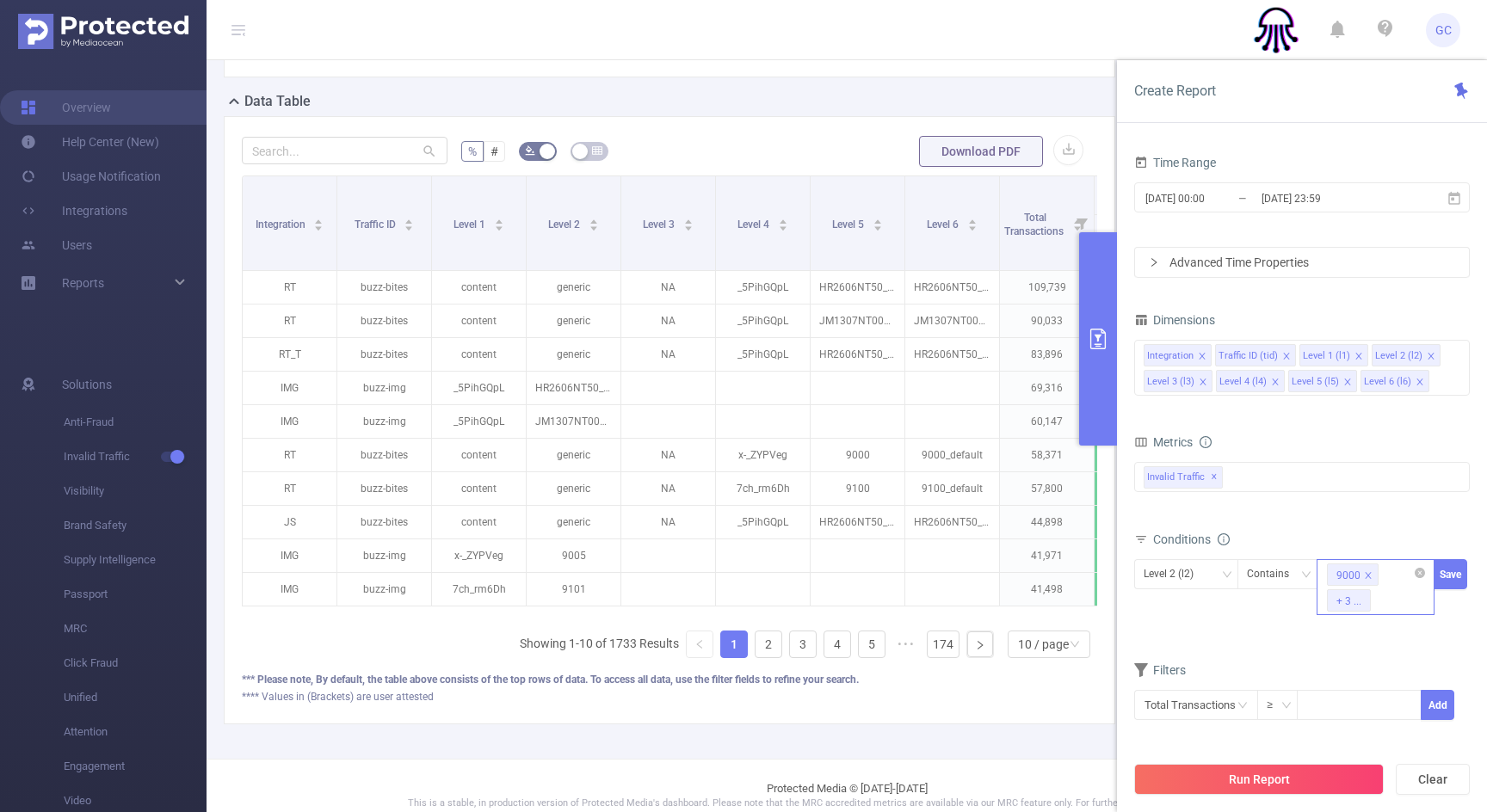
click at [1387, 571] on div "9000 + 3 ..." at bounding box center [1375, 574] width 99 height 28
click at [1308, 530] on div "Conditions" at bounding box center [1302, 541] width 335 height 28
click at [1455, 575] on button "Save" at bounding box center [1450, 574] width 34 height 30
click at [1286, 780] on button "Run Report" at bounding box center [1259, 778] width 250 height 31
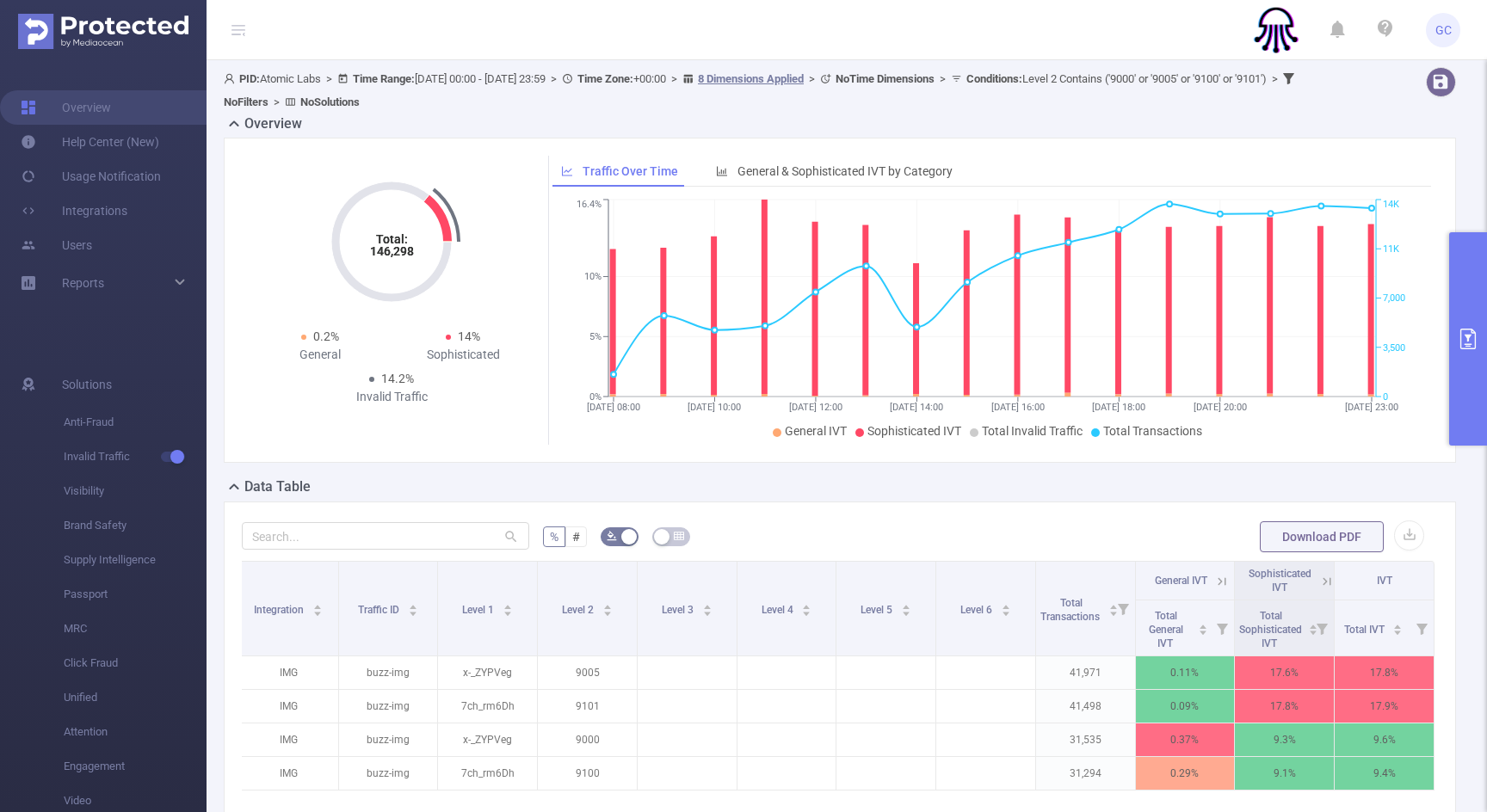
scroll to position [203, 0]
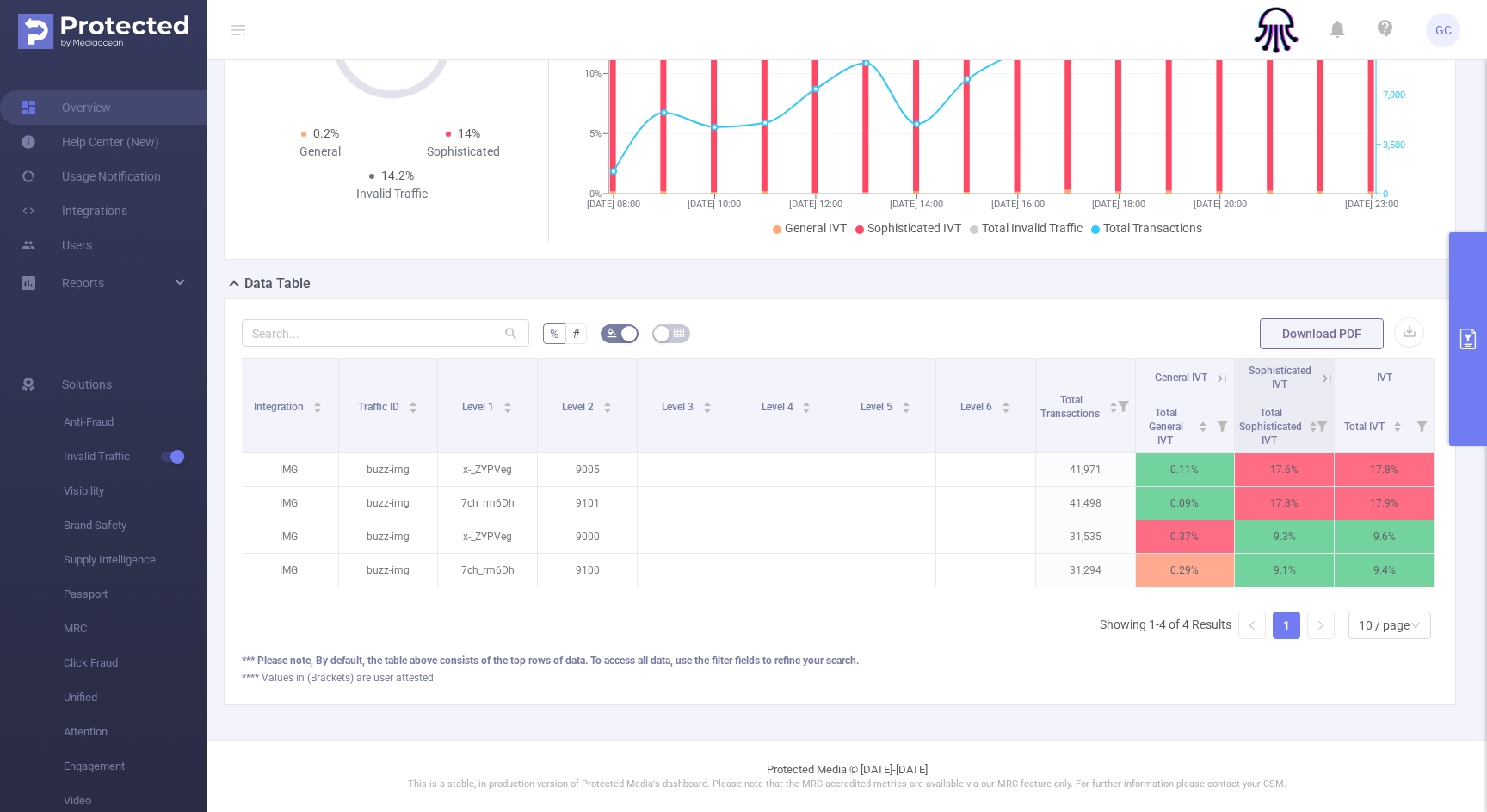
click at [1326, 376] on icon at bounding box center [1326, 378] width 16 height 16
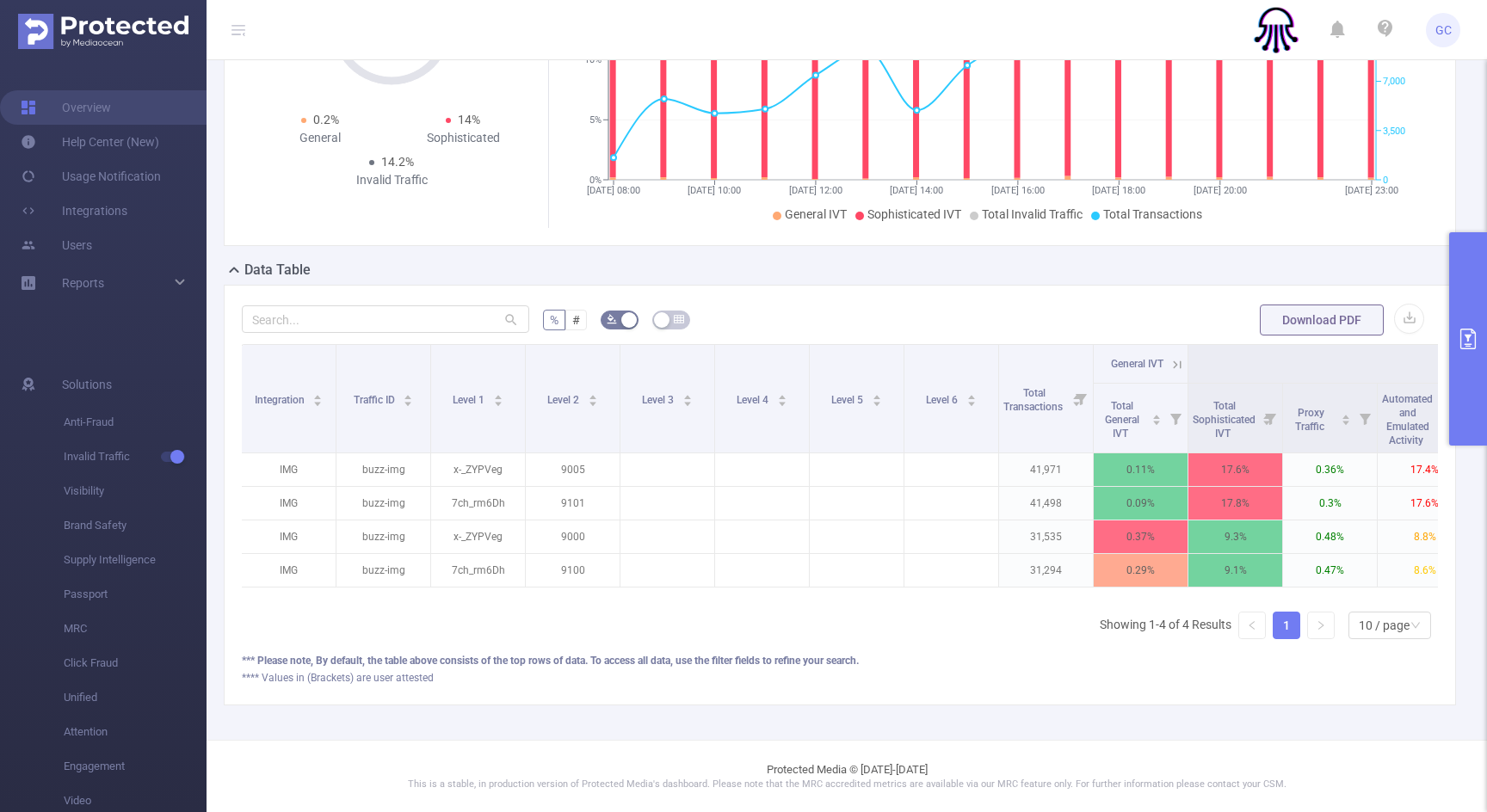
scroll to position [0, 0]
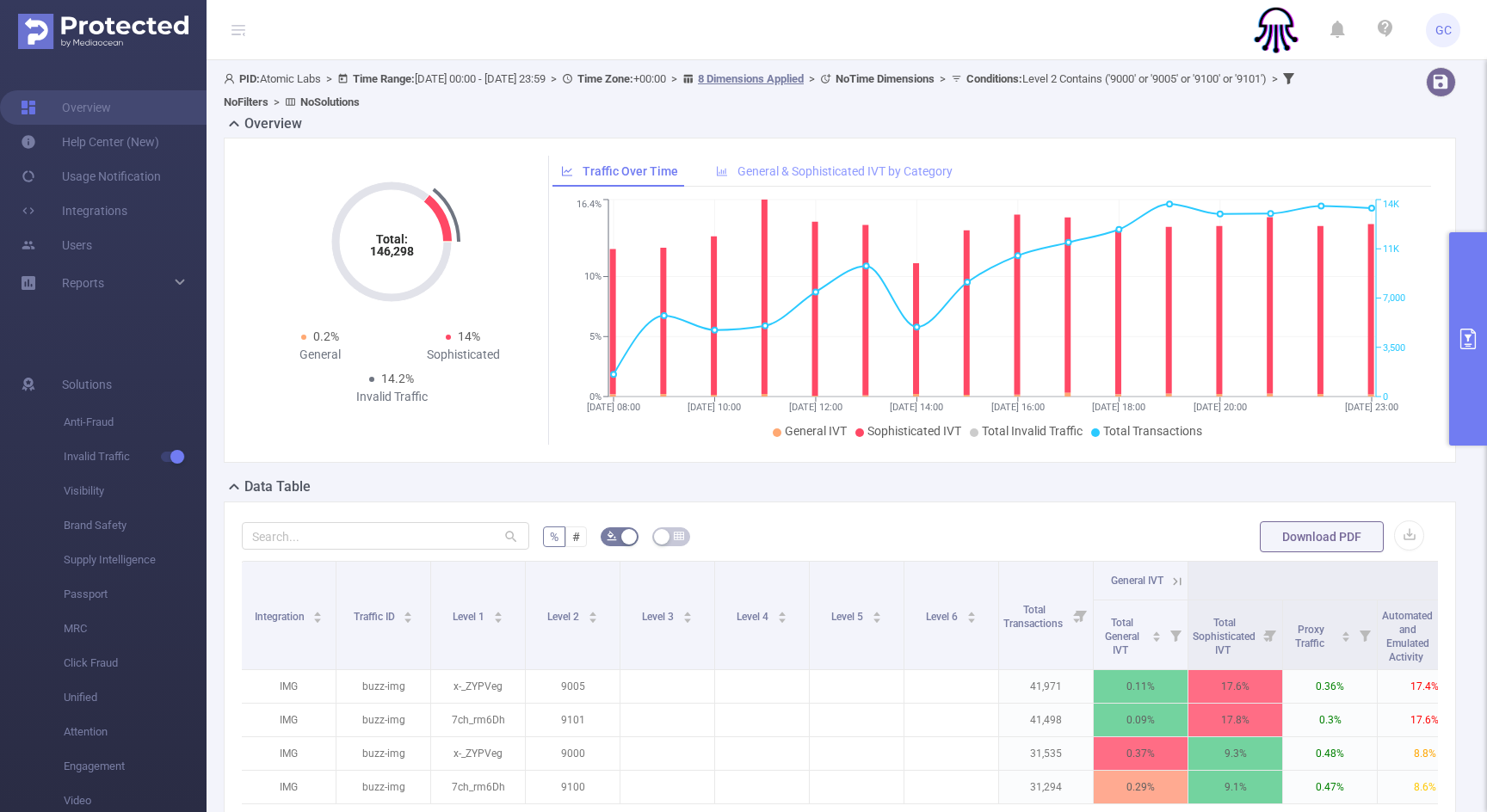
click at [833, 170] on span "General & Sophisticated IVT by Category" at bounding box center [845, 171] width 215 height 14
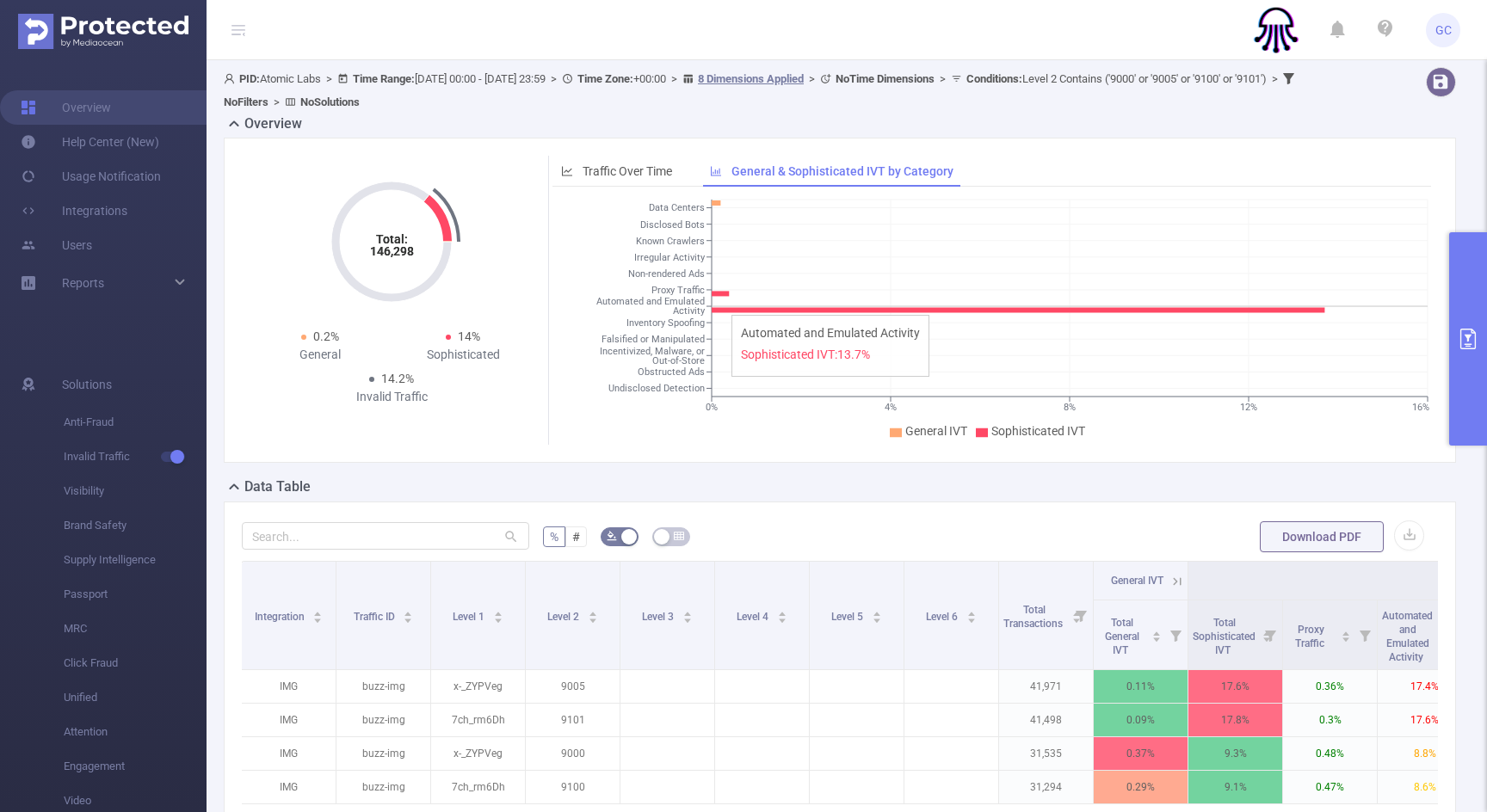
click at [721, 311] on icon at bounding box center [1018, 310] width 612 height 5
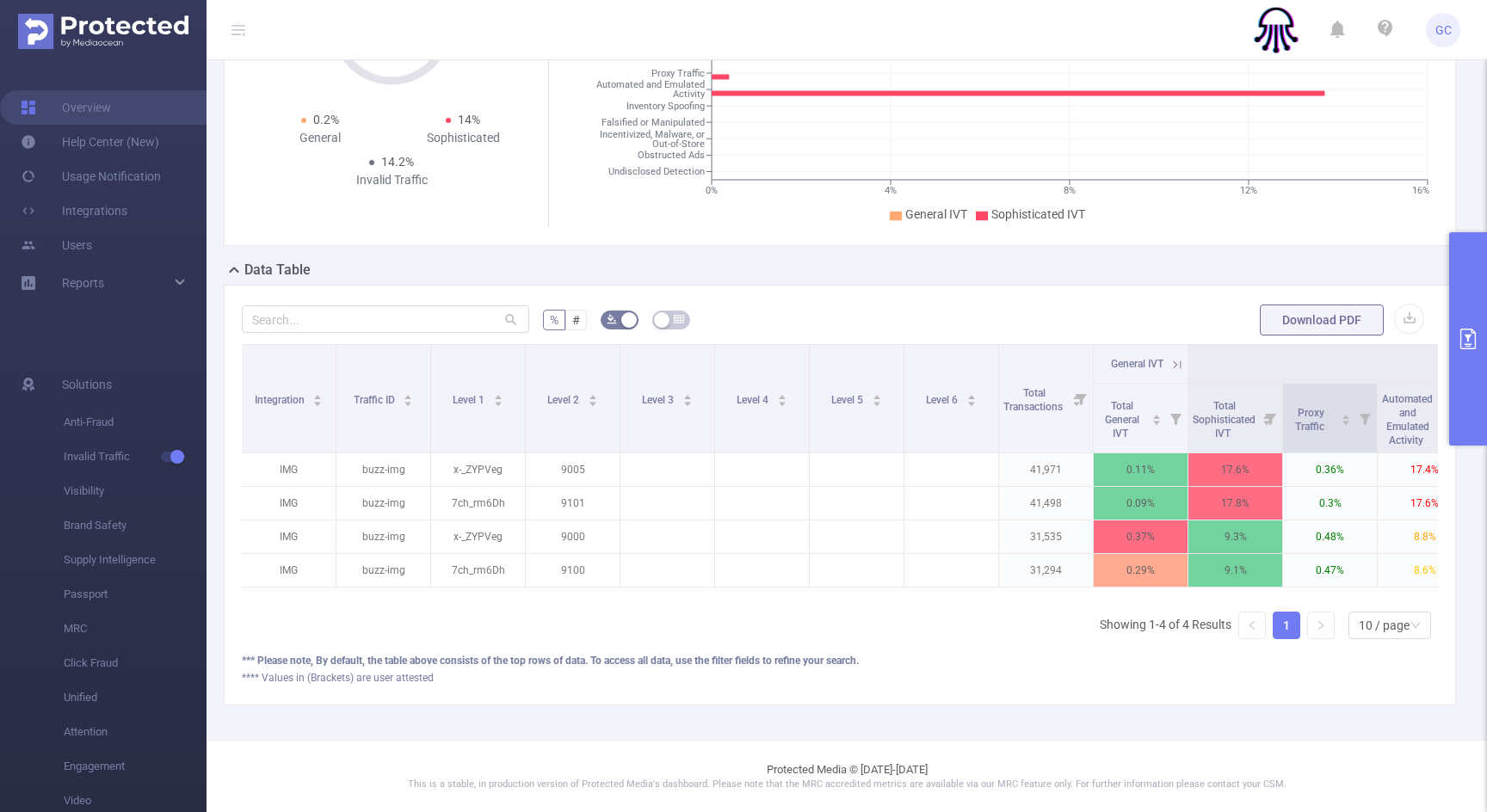
scroll to position [0, 104]
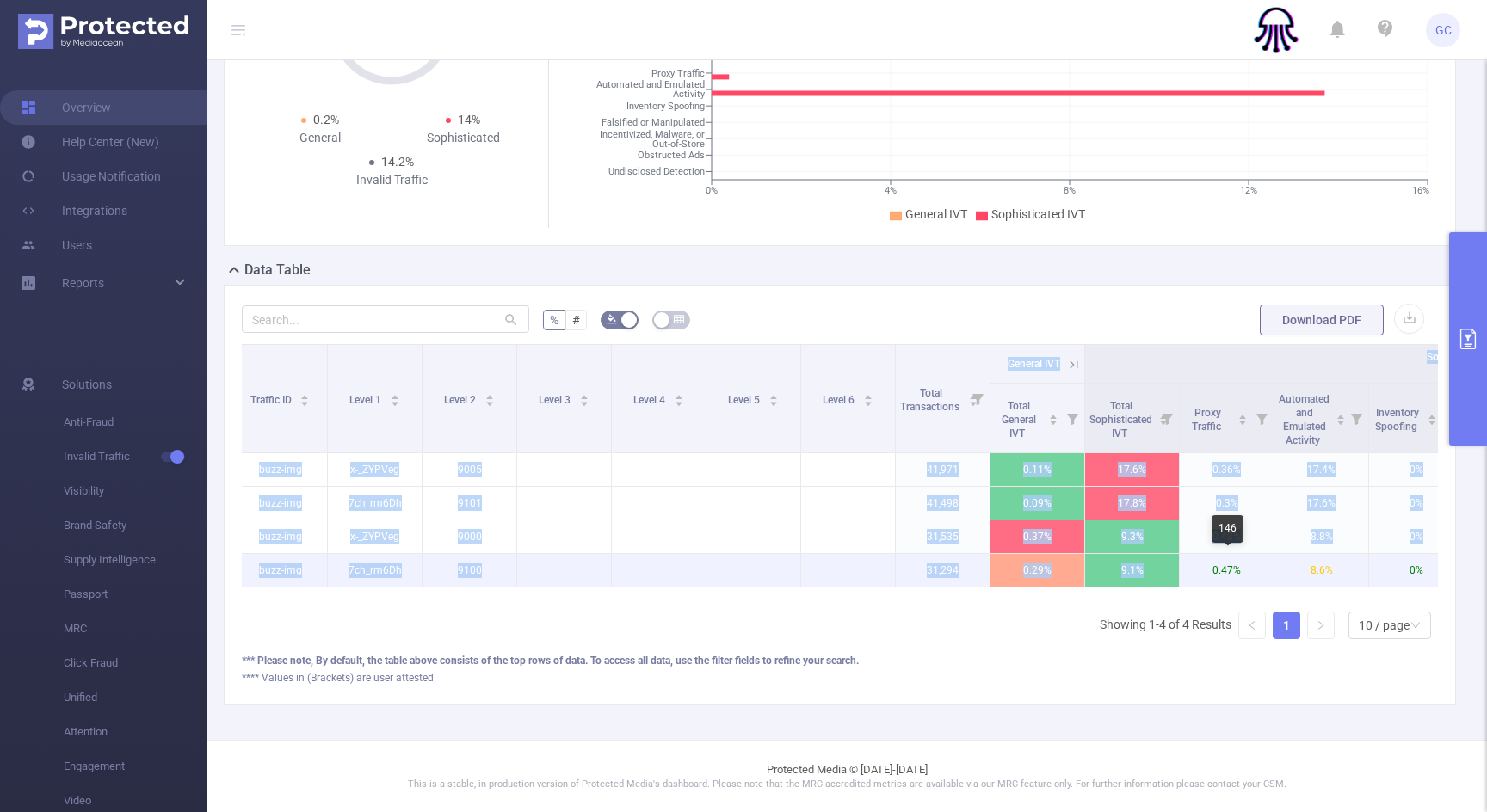
drag, startPoint x: 1053, startPoint y: 320, endPoint x: 1205, endPoint y: 559, distance: 283.2
click at [1205, 559] on div "% # Download PDF Integration Traffic ID Level 1 Level 2 Level 3 Level 4 Level 5…" at bounding box center [840, 494] width 1196 height 383
